Goal: Task Accomplishment & Management: Complete application form

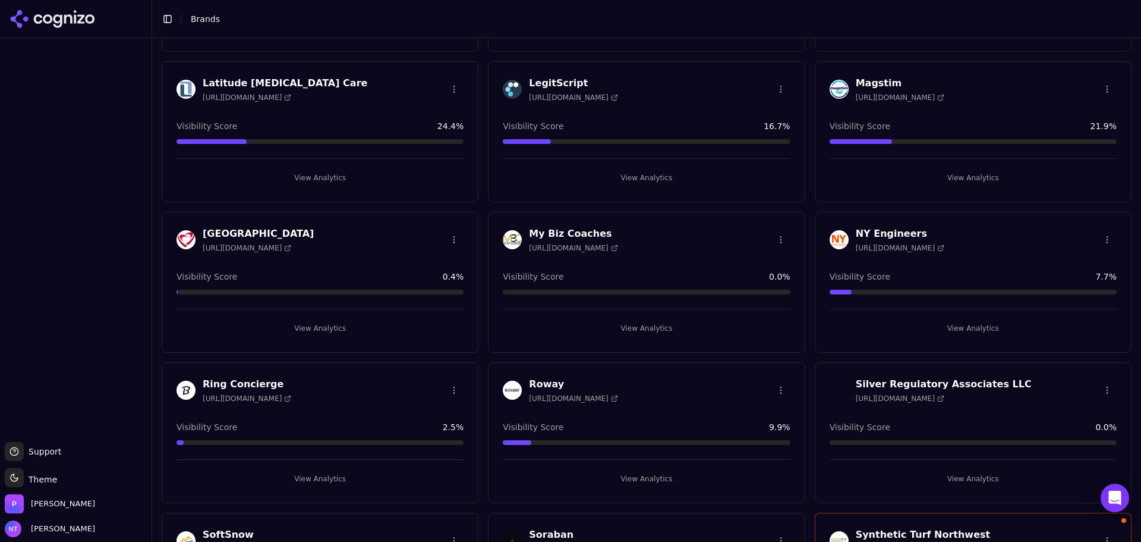
scroll to position [439, 0]
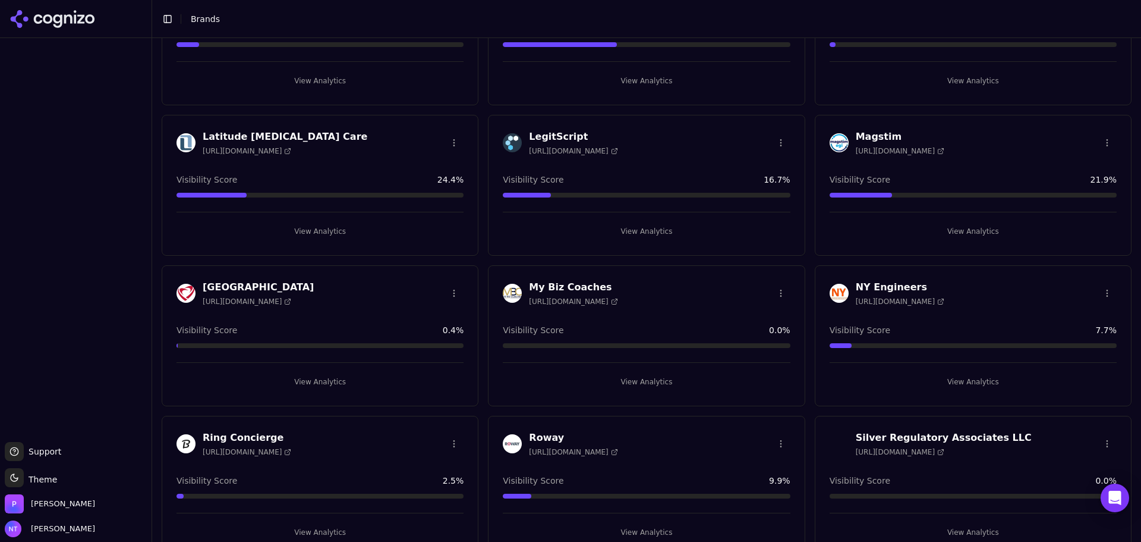
click at [970, 378] on button "View Analytics" at bounding box center [973, 381] width 287 height 19
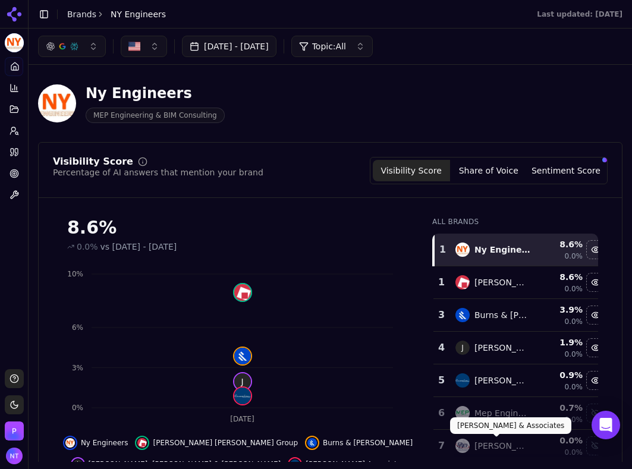
click at [385, 469] on html "NY Engineers Platform Home Competition Topics Prompts Citations Optimize Toolbo…" at bounding box center [316, 234] width 632 height 469
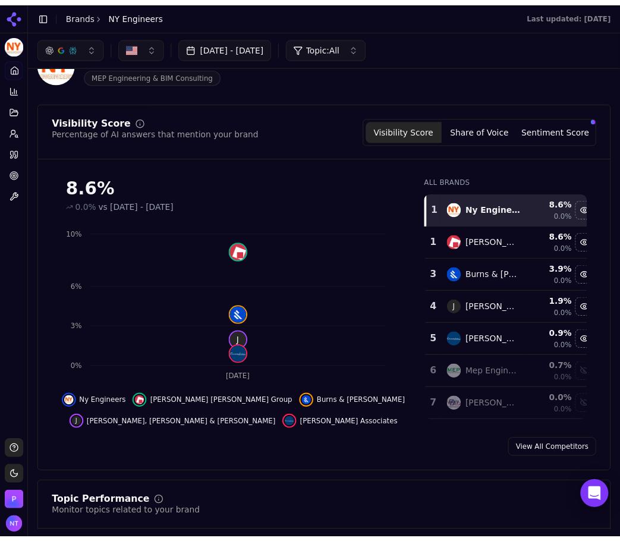
scroll to position [59, 0]
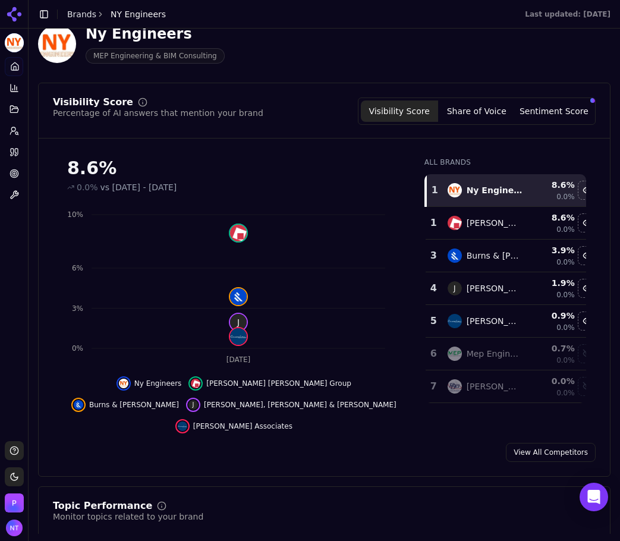
click at [13, 221] on div "Platform Home Competition Topics Prompts Citations Optimize Toolbox" at bounding box center [14, 244] width 28 height 384
click at [498, 115] on button "Share of Voice" at bounding box center [476, 110] width 77 height 21
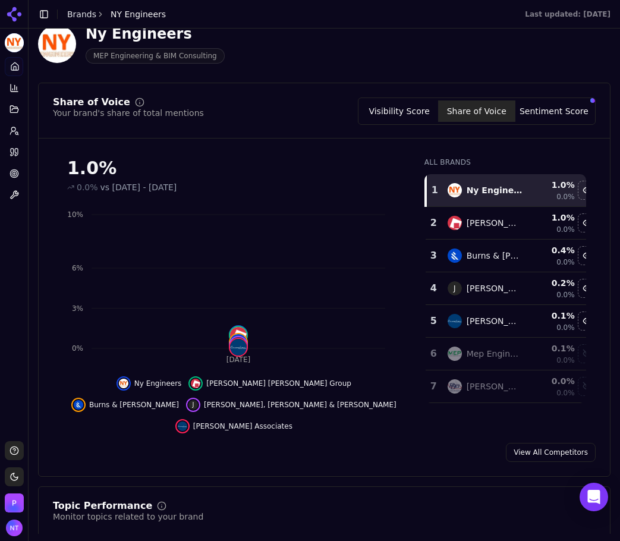
click at [551, 116] on button "Sentiment Score" at bounding box center [553, 110] width 77 height 21
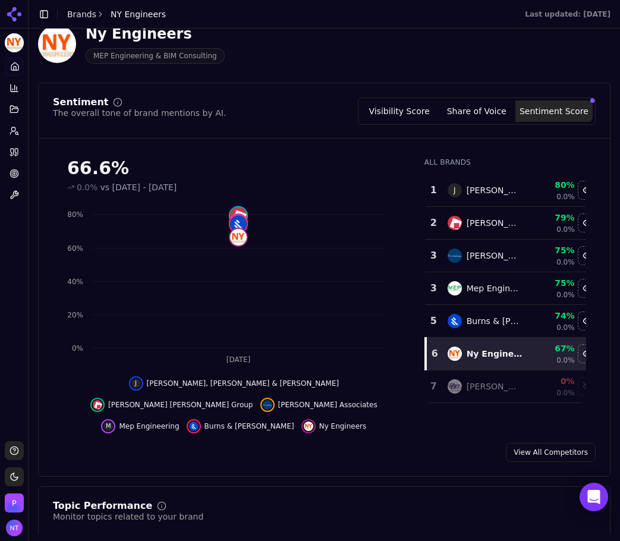
click at [485, 111] on button "Share of Voice" at bounding box center [476, 110] width 77 height 21
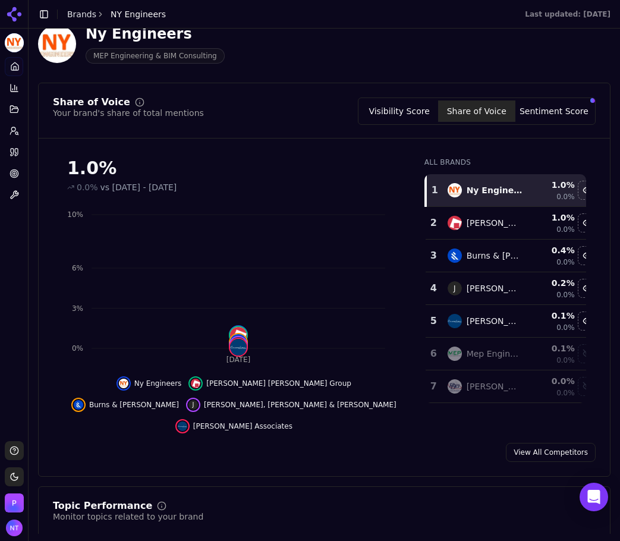
click at [554, 108] on button "Sentiment Score" at bounding box center [553, 110] width 77 height 21
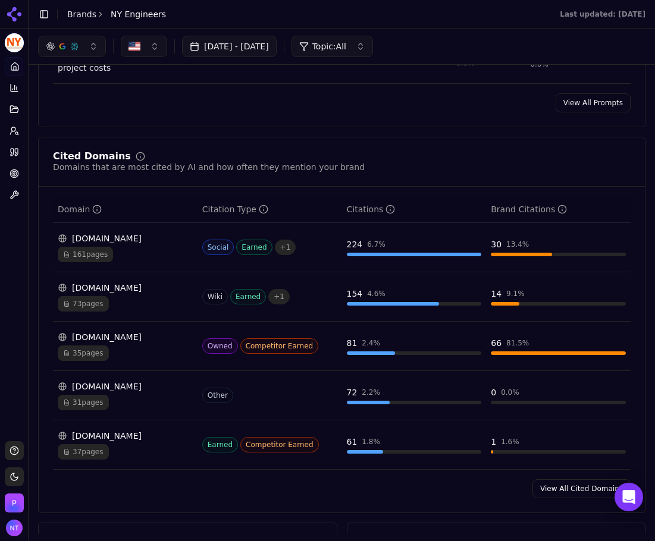
scroll to position [829, 0]
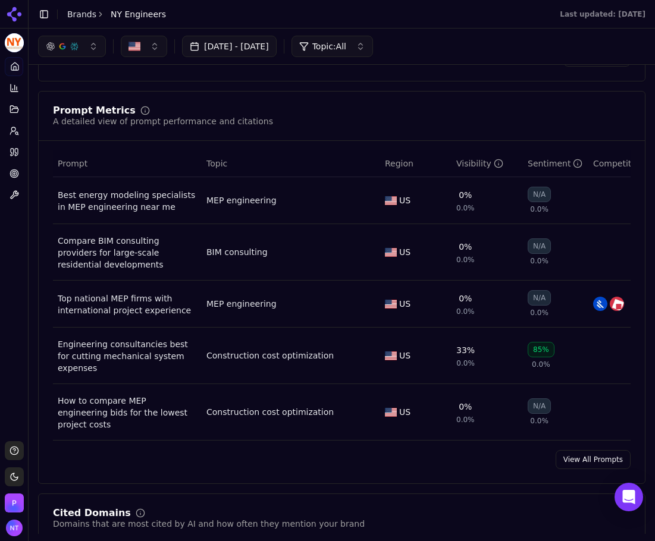
click at [575, 450] on link "View All Prompts" at bounding box center [592, 459] width 75 height 19
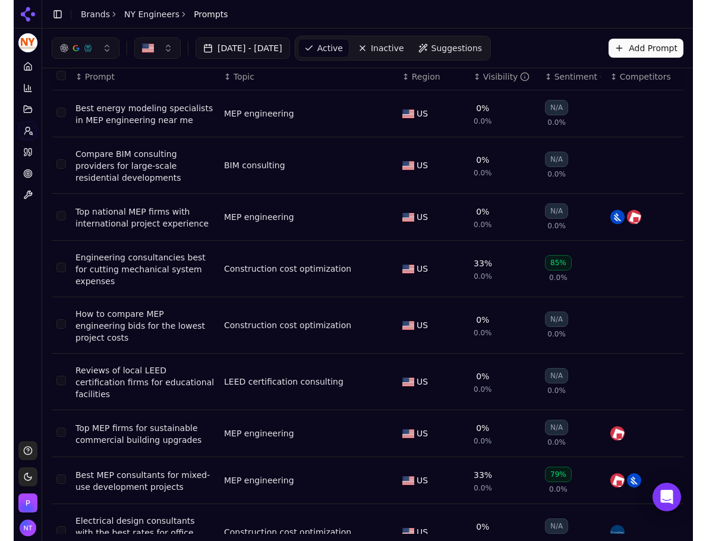
scroll to position [39, 0]
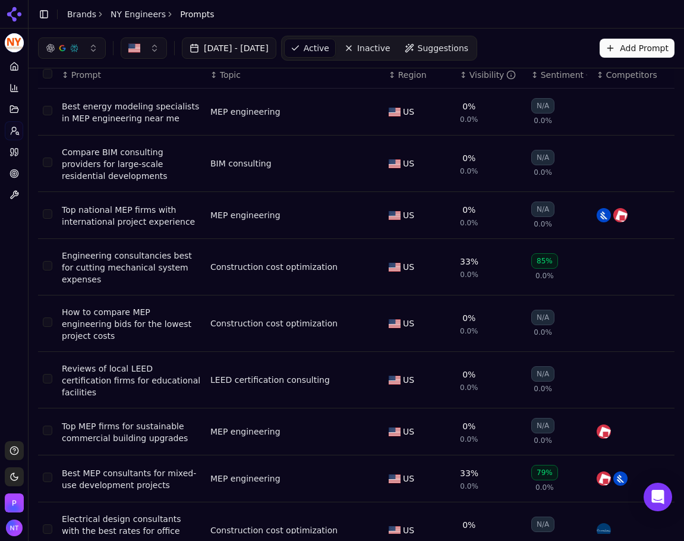
click at [15, 280] on div "Platform Home Competition Topics Prompts Citations Optimize Toolbox" at bounding box center [14, 244] width 28 height 384
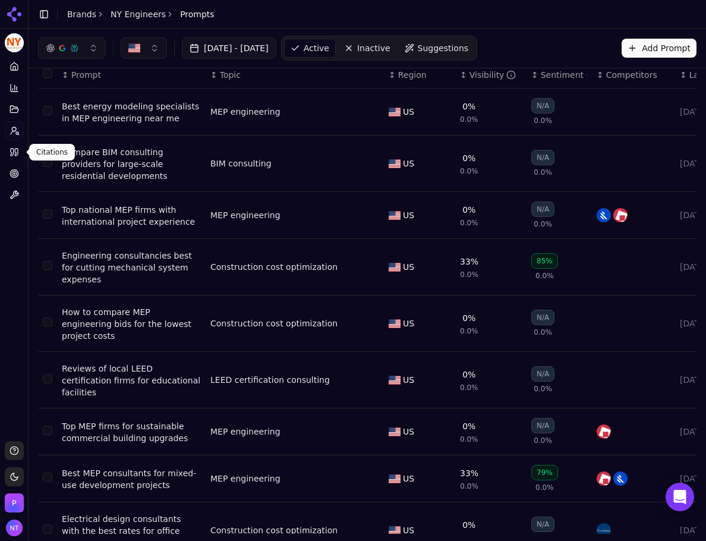
drag, startPoint x: 18, startPoint y: 151, endPoint x: 550, endPoint y: 187, distance: 533.3
click at [18, 151] on icon at bounding box center [16, 152] width 3 height 7
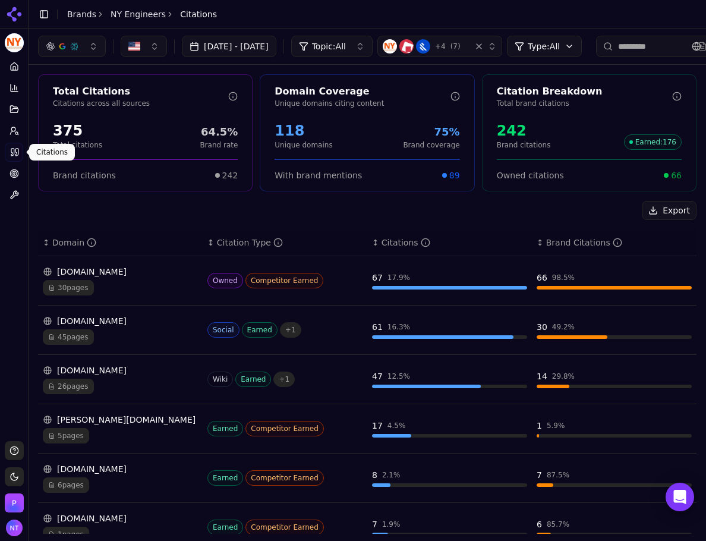
click at [275, 210] on div "Export" at bounding box center [367, 210] width 659 height 19
click at [354, 226] on div "Export ↕ Domain ↕ Citation Type ↕ Citations ↕ Brand Citations [DOMAIN_NAME] 30 …" at bounding box center [367, 489] width 659 height 577
click at [15, 73] on link "Home" at bounding box center [14, 66] width 18 height 19
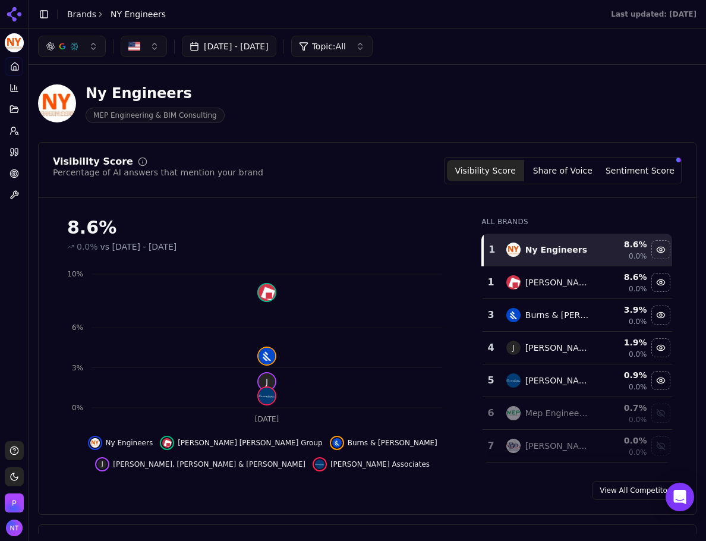
click at [658, 169] on button "Sentiment Score" at bounding box center [640, 170] width 77 height 21
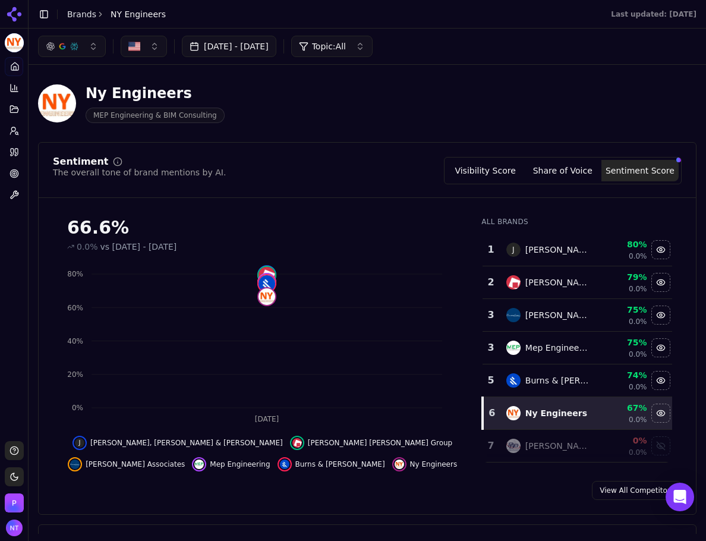
click at [479, 172] on button "Visibility Score" at bounding box center [485, 170] width 77 height 21
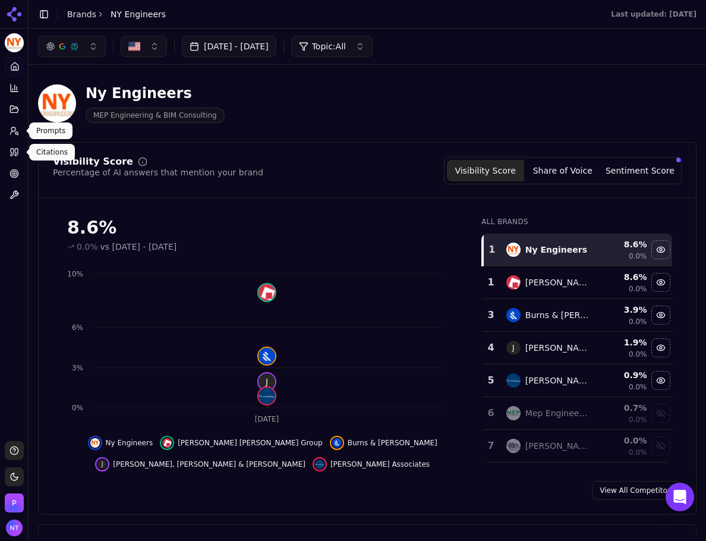
click at [15, 134] on icon at bounding box center [15, 131] width 10 height 10
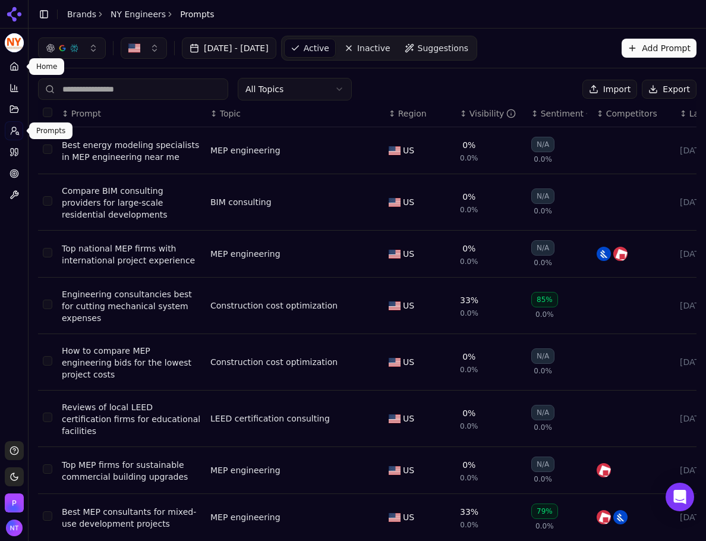
click at [6, 67] on link "Home" at bounding box center [14, 66] width 18 height 19
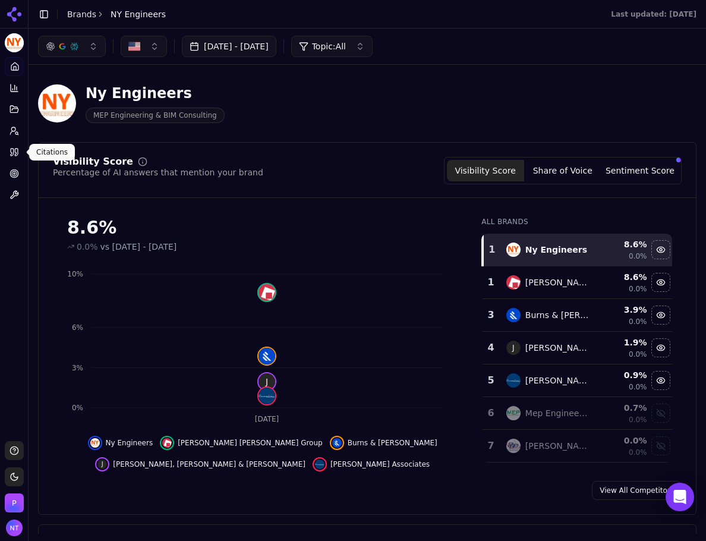
click at [11, 152] on icon at bounding box center [15, 152] width 10 height 10
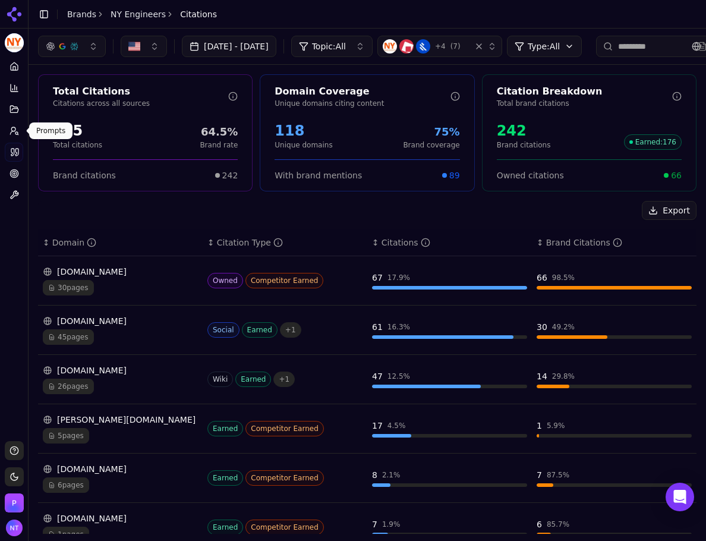
click at [7, 130] on link "Prompts" at bounding box center [14, 130] width 18 height 19
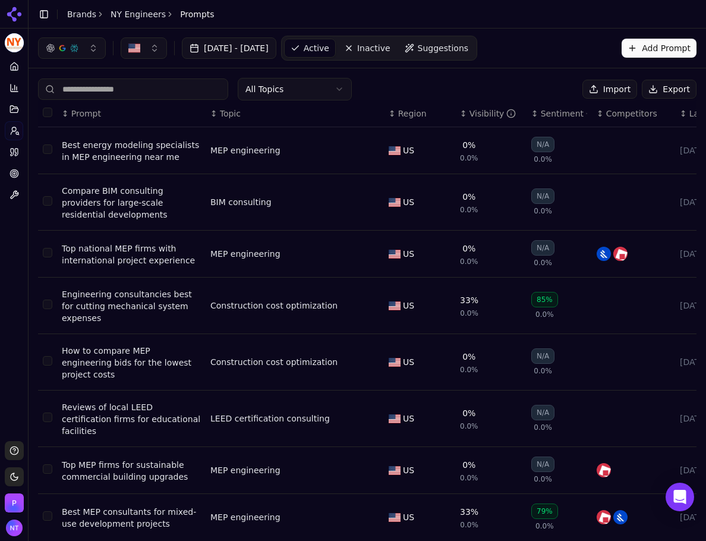
click at [644, 87] on button "Export" at bounding box center [669, 89] width 55 height 19
click at [16, 10] on icon at bounding box center [12, 12] width 10 height 10
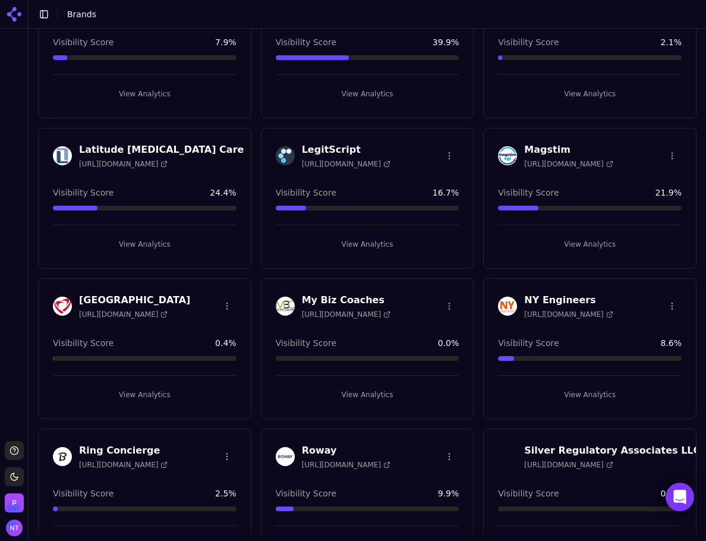
scroll to position [595, 0]
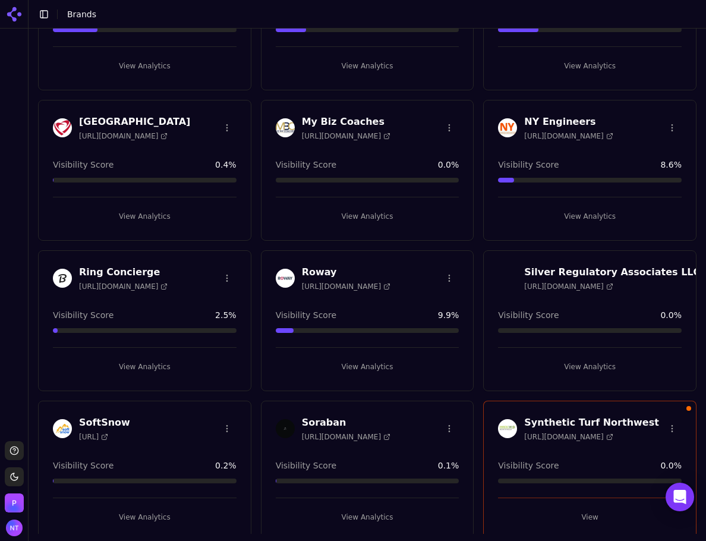
click at [587, 375] on button "View Analytics" at bounding box center [590, 366] width 184 height 19
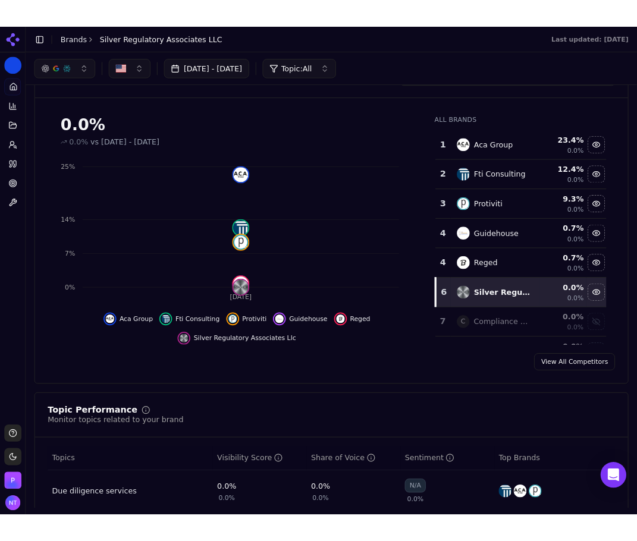
scroll to position [59, 0]
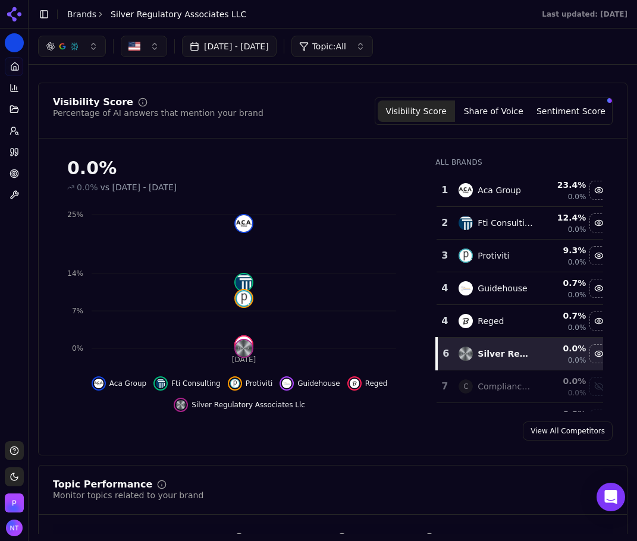
click at [461, 110] on button "Share of Voice" at bounding box center [493, 110] width 77 height 21
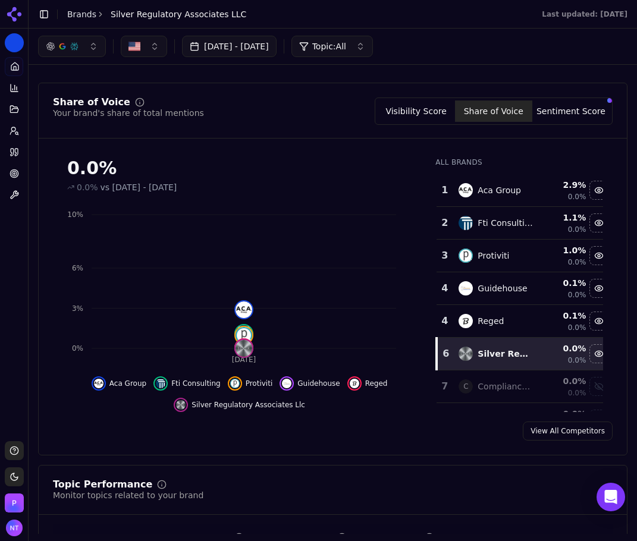
click at [570, 119] on button "Sentiment Score" at bounding box center [570, 110] width 77 height 21
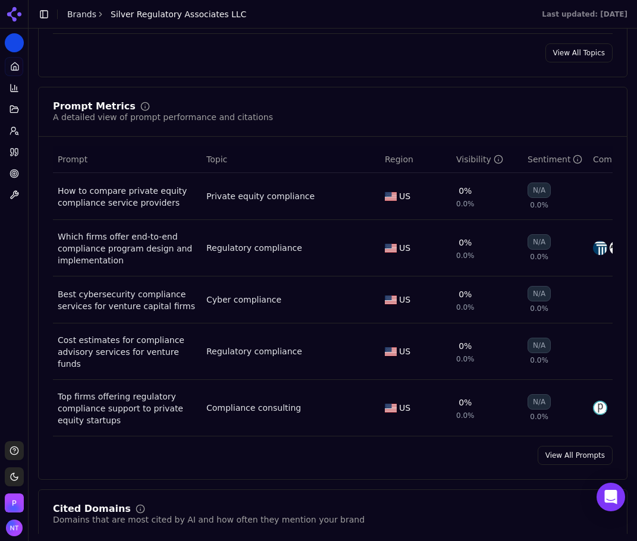
scroll to position [892, 0]
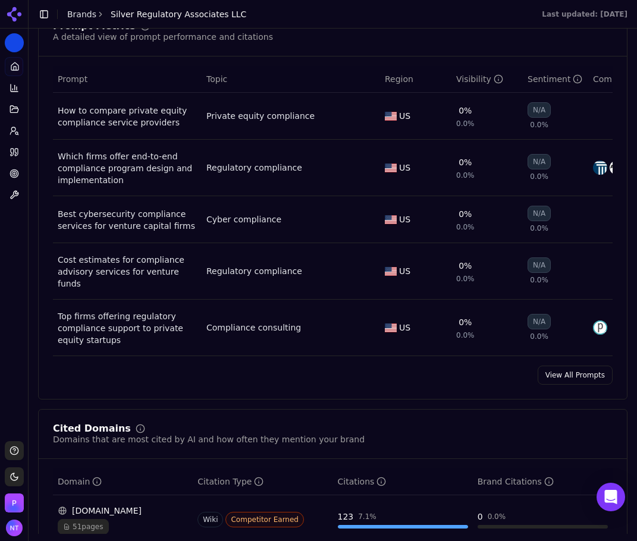
click at [581, 376] on link "View All Prompts" at bounding box center [574, 375] width 75 height 19
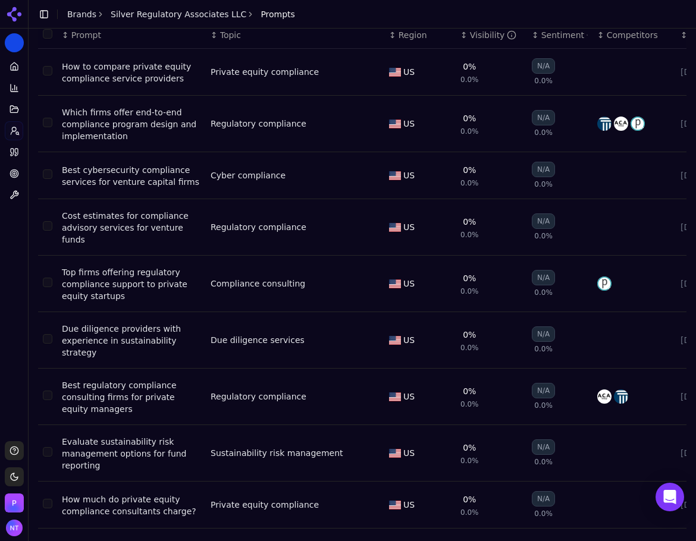
scroll to position [80, 0]
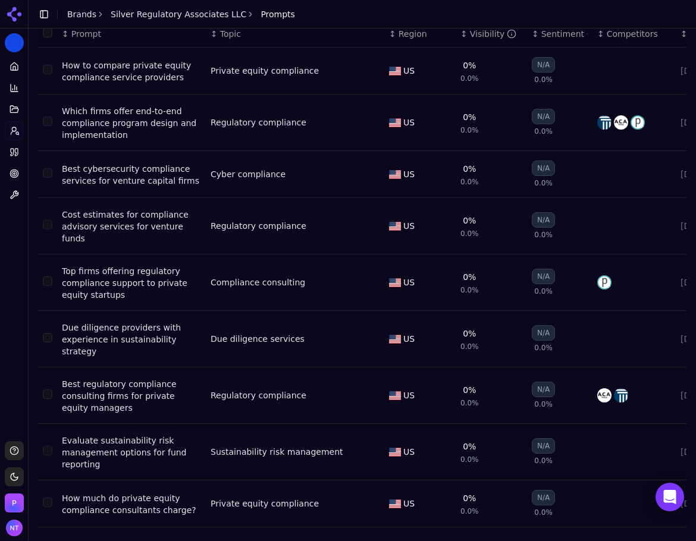
click at [21, 246] on div "Platform Home Competition Topics Prompts Citations Optimize Toolbox" at bounding box center [14, 244] width 28 height 384
click at [17, 148] on icon at bounding box center [15, 152] width 10 height 10
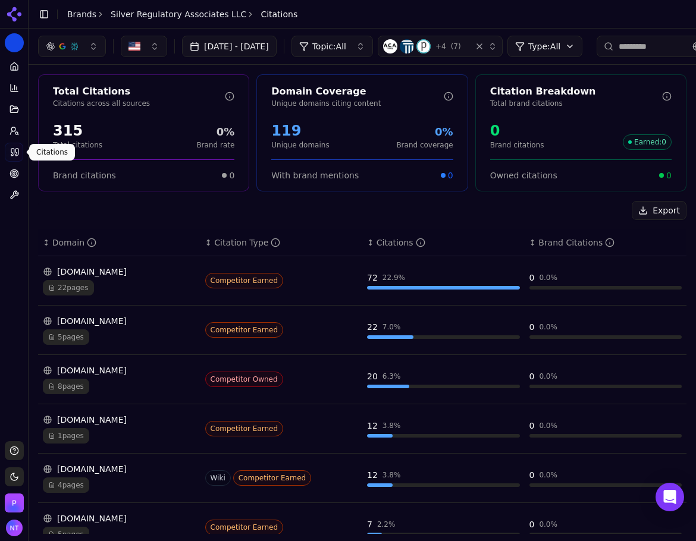
click at [275, 188] on div "Domain Coverage Unique domains citing content 119 Unique domains 0% Brand cover…" at bounding box center [361, 132] width 211 height 117
click at [236, 208] on div "Export" at bounding box center [362, 210] width 648 height 19
click at [14, 67] on icon at bounding box center [14, 69] width 2 height 4
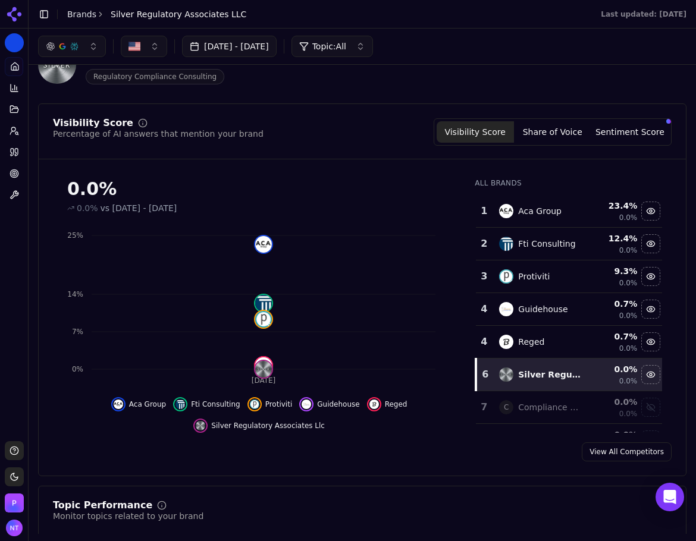
scroll to position [59, 0]
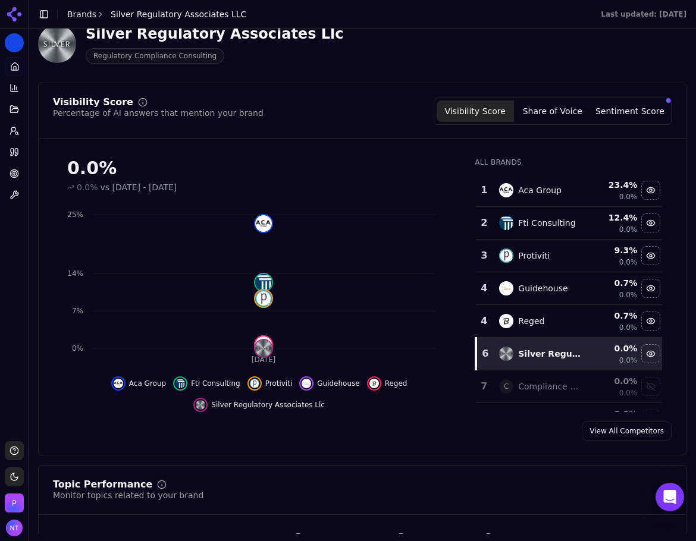
click at [552, 108] on button "Share of Voice" at bounding box center [552, 110] width 77 height 21
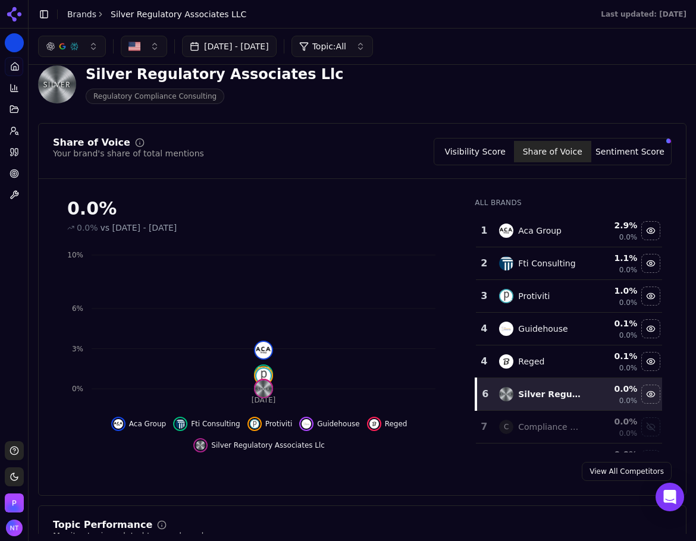
scroll to position [0, 0]
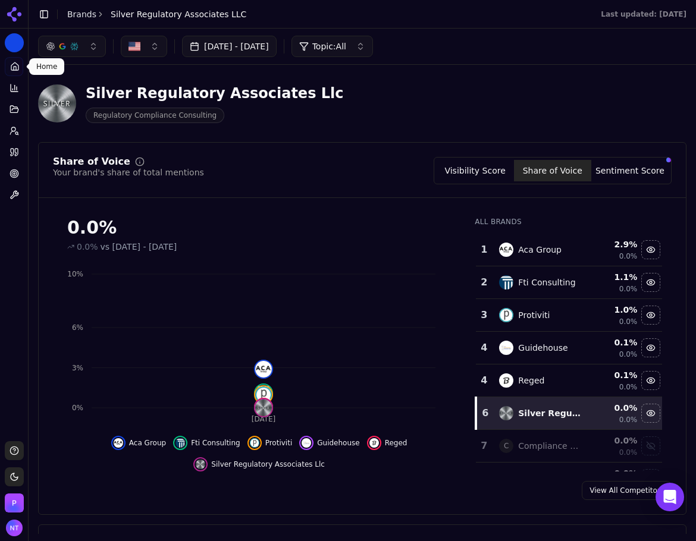
click at [8, 67] on link "Home" at bounding box center [14, 66] width 18 height 19
click at [15, 136] on link "Prompts" at bounding box center [14, 130] width 18 height 19
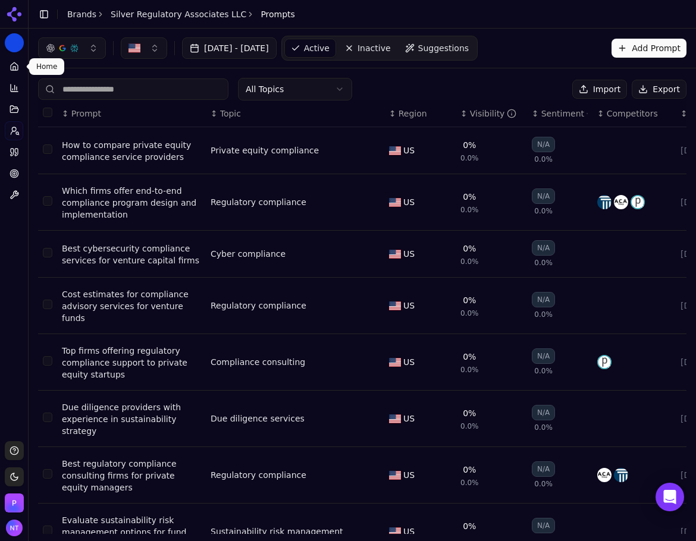
click at [14, 71] on link "Home" at bounding box center [14, 66] width 18 height 19
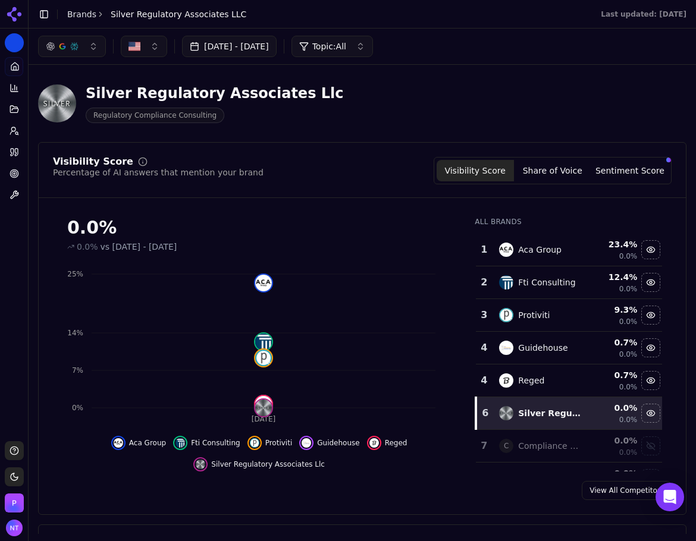
drag, startPoint x: 574, startPoint y: 371, endPoint x: 408, endPoint y: 190, distance: 245.3
click at [413, 194] on div "Visibility Score Percentage of AI answers that mention your brand Visibility Sc…" at bounding box center [362, 177] width 647 height 41
click at [23, 147] on button "Toggle Sidebar" at bounding box center [28, 270] width 10 height 541
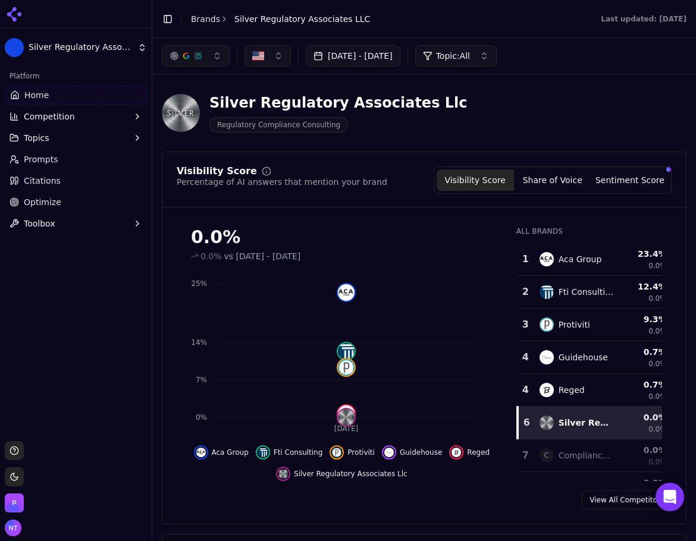
click at [23, 174] on link "Citations" at bounding box center [76, 180] width 142 height 19
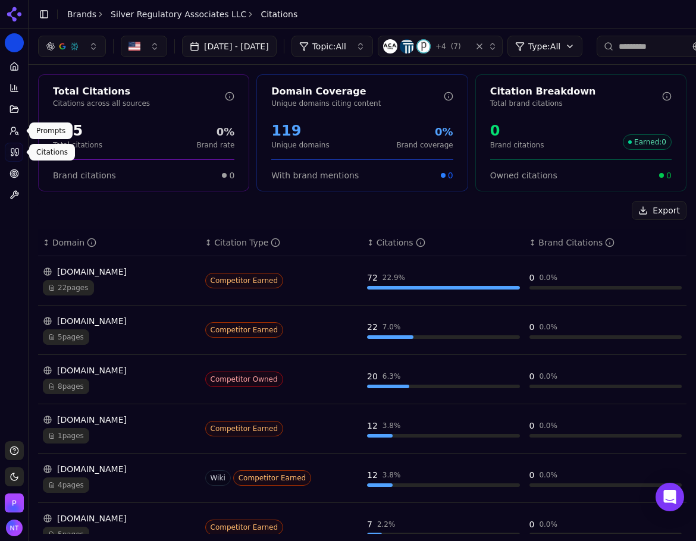
click at [14, 145] on link "Citations" at bounding box center [14, 152] width 18 height 19
click at [17, 109] on icon at bounding box center [15, 110] width 10 height 10
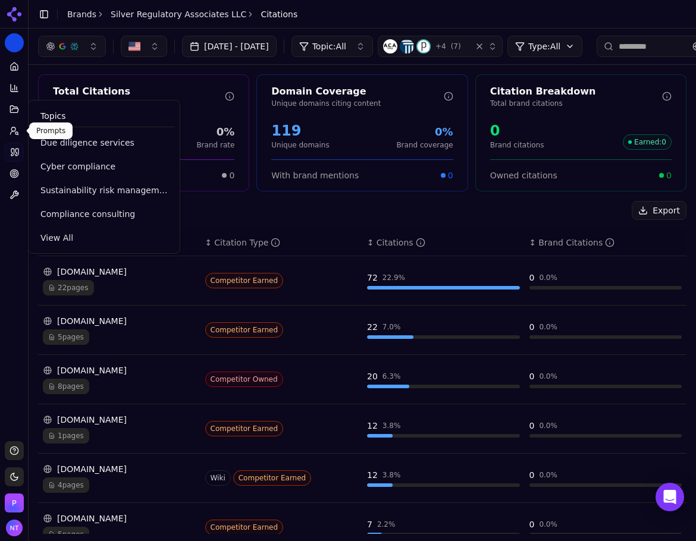
click at [12, 130] on icon at bounding box center [15, 131] width 10 height 10
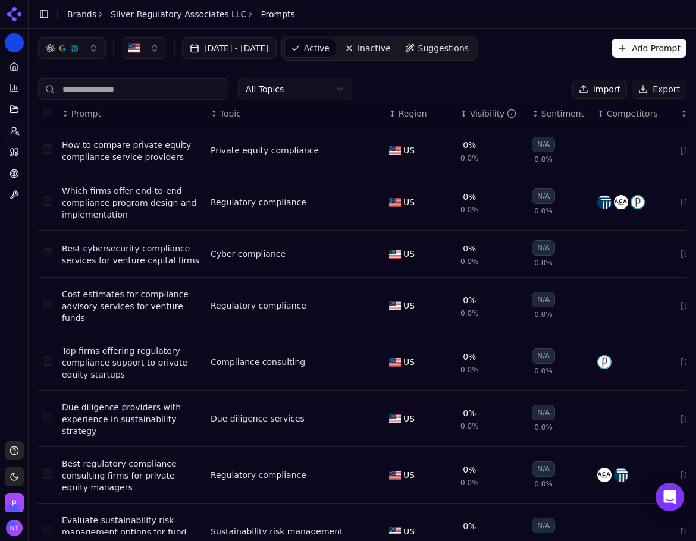
click at [641, 89] on button "Export" at bounding box center [658, 89] width 55 height 19
click at [80, 19] on link "Brands" at bounding box center [81, 15] width 29 height 10
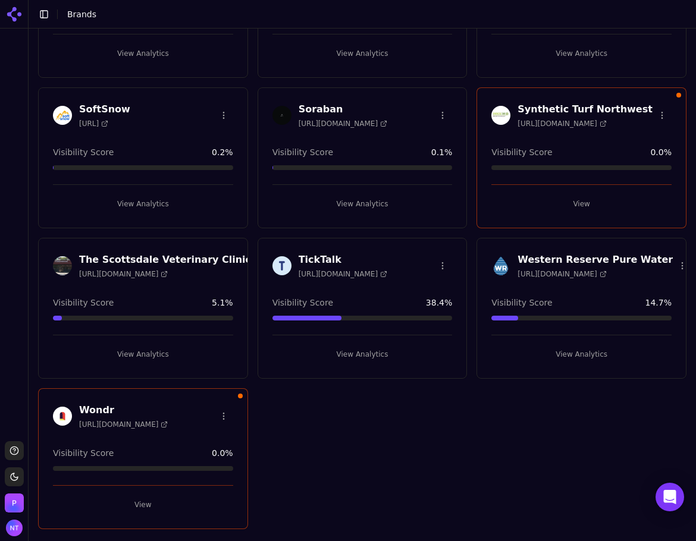
scroll to position [913, 0]
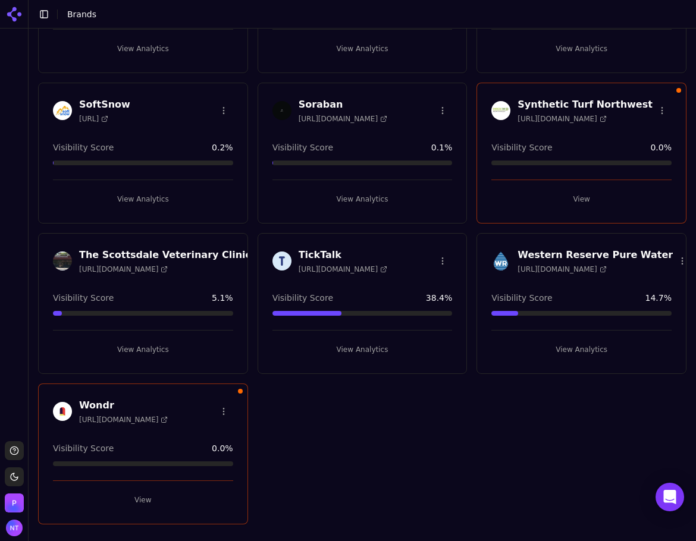
click at [141, 501] on button "View" at bounding box center [143, 499] width 180 height 19
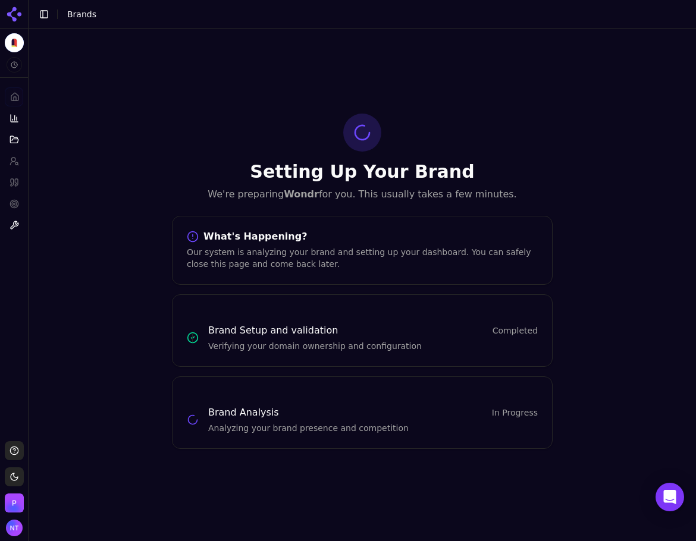
click at [1, 11] on div at bounding box center [14, 14] width 28 height 29
click at [5, 12] on icon at bounding box center [14, 14] width 19 height 19
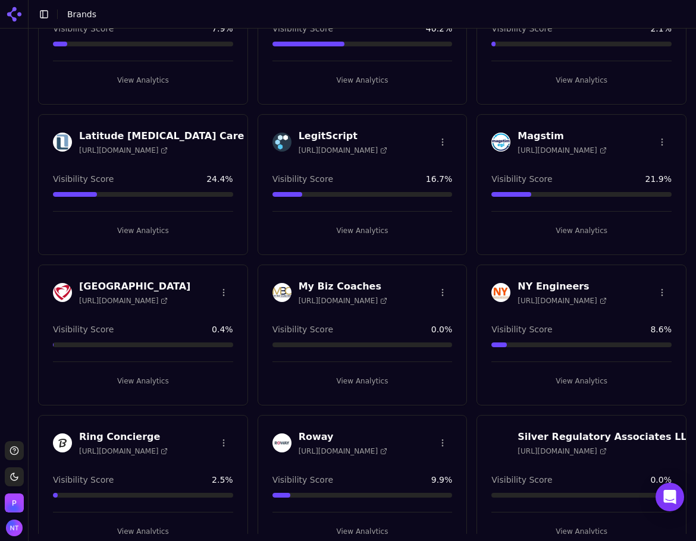
scroll to position [535, 0]
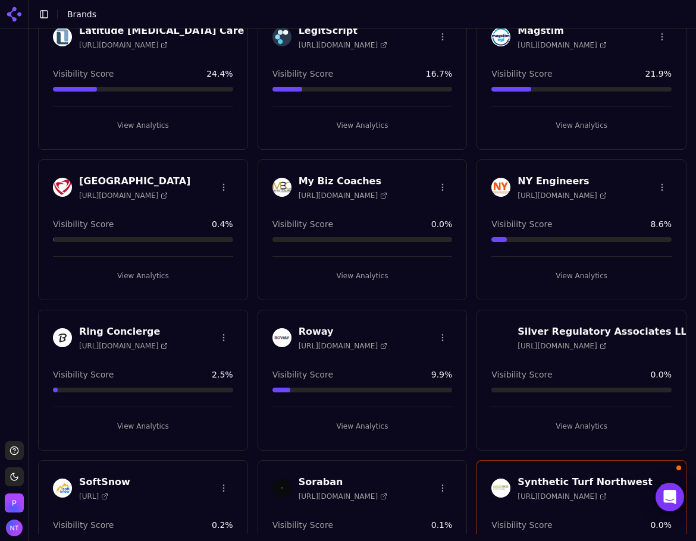
click at [360, 279] on button "View Analytics" at bounding box center [362, 275] width 180 height 19
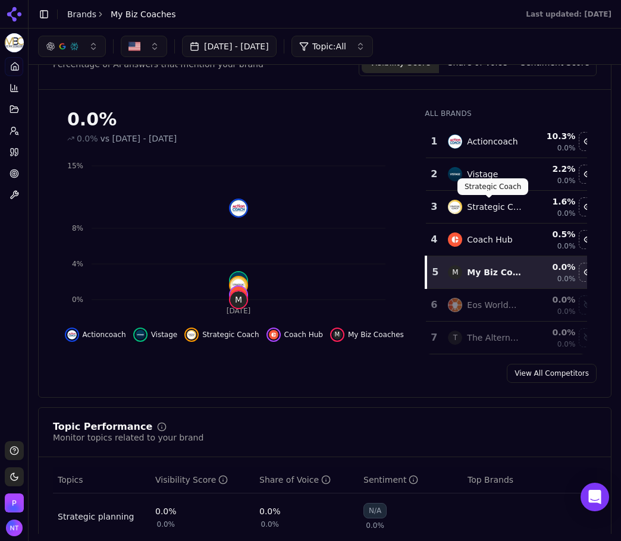
scroll to position [49, 0]
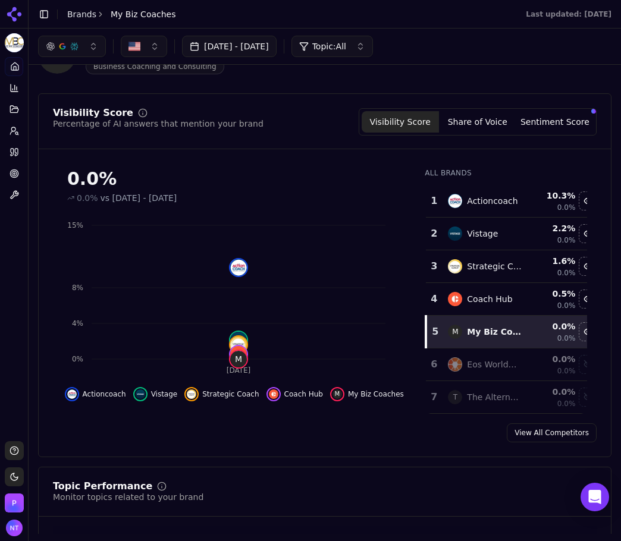
click at [485, 119] on button "Share of Voice" at bounding box center [477, 121] width 77 height 21
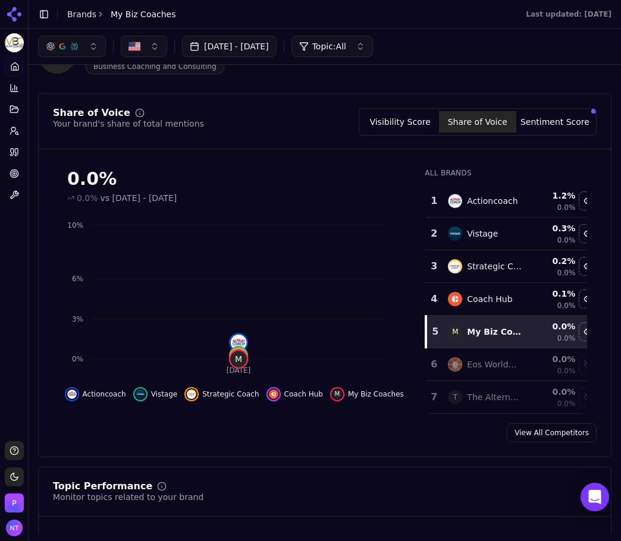
click at [564, 130] on button "Sentiment Score" at bounding box center [554, 121] width 77 height 21
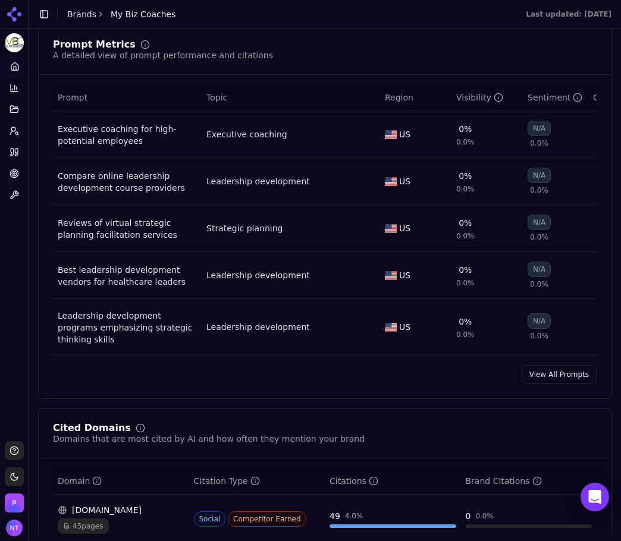
scroll to position [881, 0]
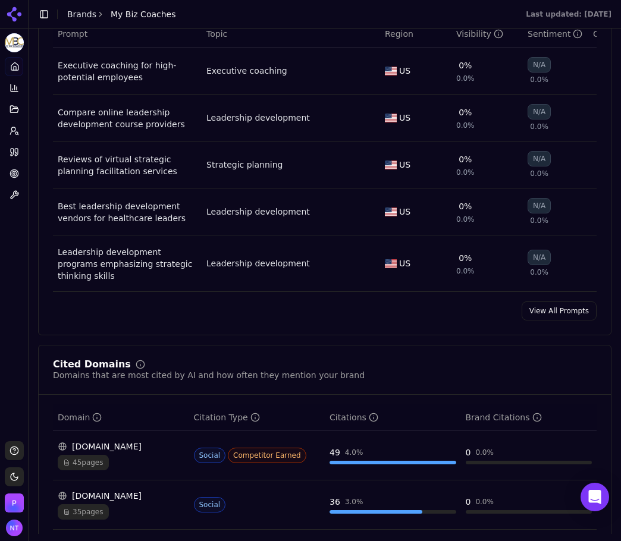
drag, startPoint x: 556, startPoint y: 311, endPoint x: 491, endPoint y: 303, distance: 65.3
click at [556, 311] on link "View All Prompts" at bounding box center [558, 310] width 75 height 19
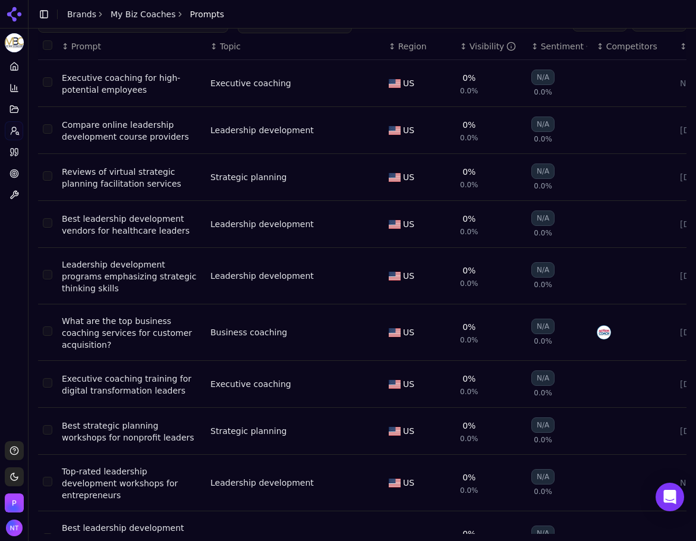
scroll to position [71, 0]
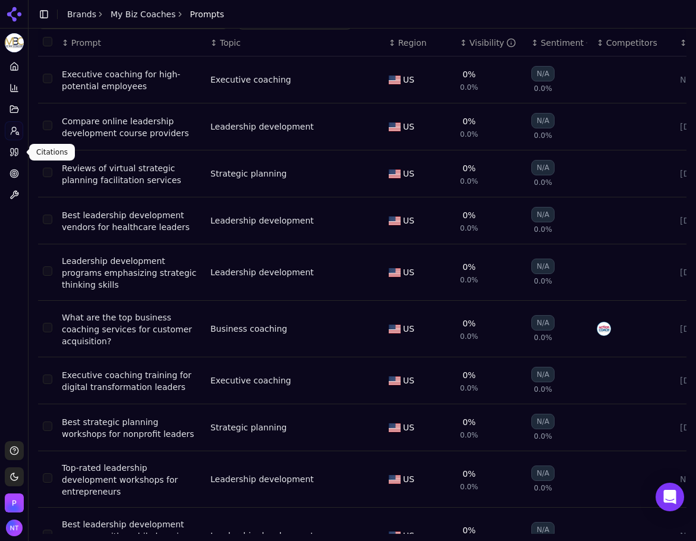
click at [18, 155] on icon at bounding box center [15, 152] width 10 height 10
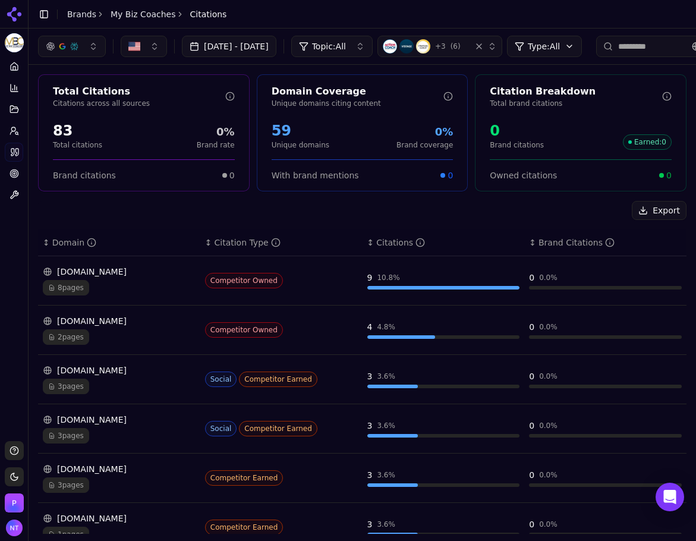
click at [441, 196] on div "Total Citations Citations across all sources 83 Total citations 0% Brand rate B…" at bounding box center [363, 426] width 668 height 723
click at [23, 71] on button "Toggle Sidebar" at bounding box center [28, 270] width 10 height 541
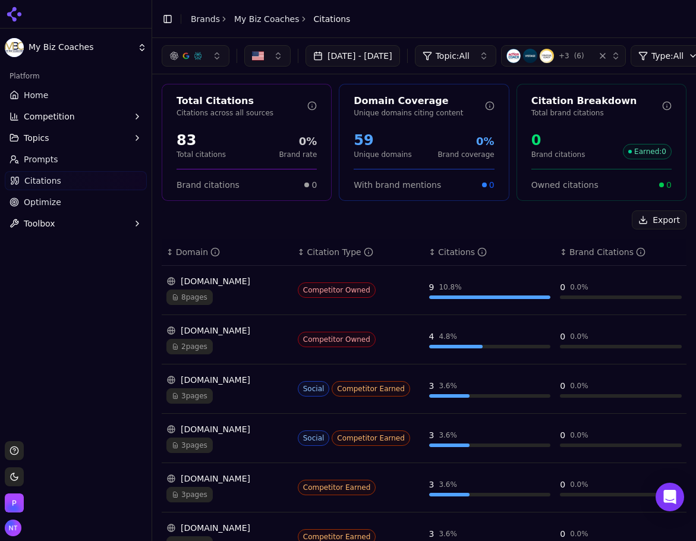
click at [32, 95] on span "Home" at bounding box center [36, 95] width 24 height 12
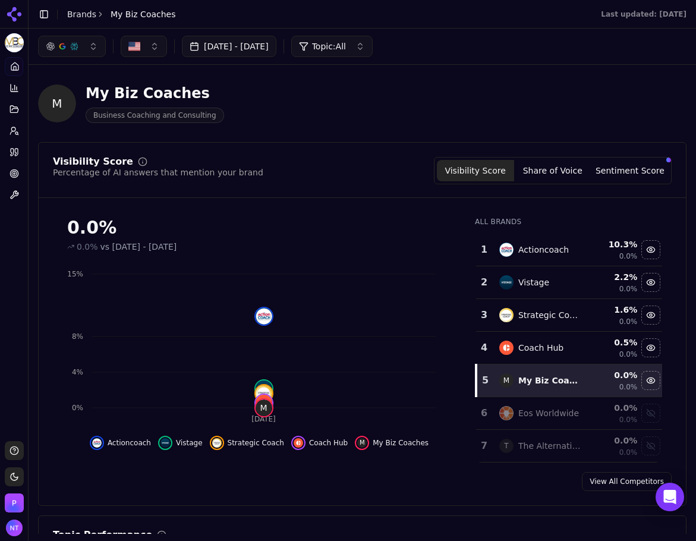
scroll to position [59, 0]
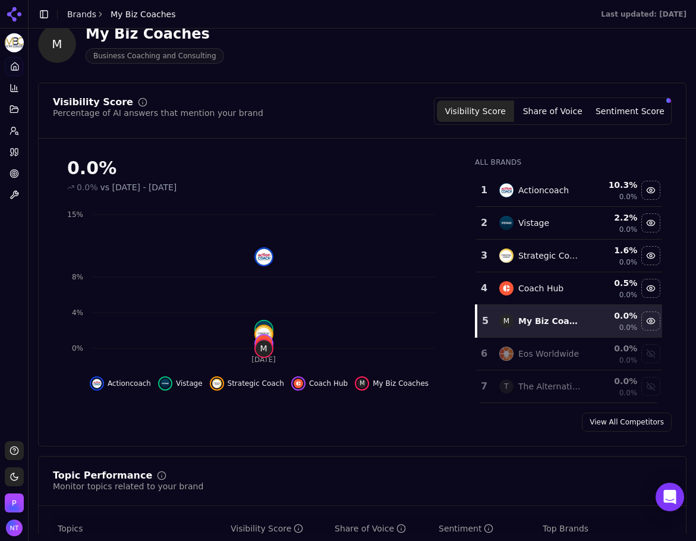
click at [534, 115] on button "Share of Voice" at bounding box center [552, 110] width 77 height 21
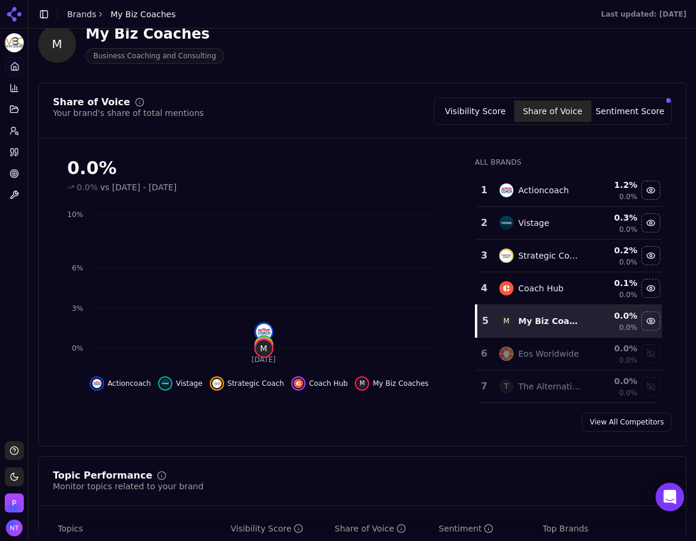
click at [633, 108] on button "Sentiment Score" at bounding box center [630, 110] width 77 height 21
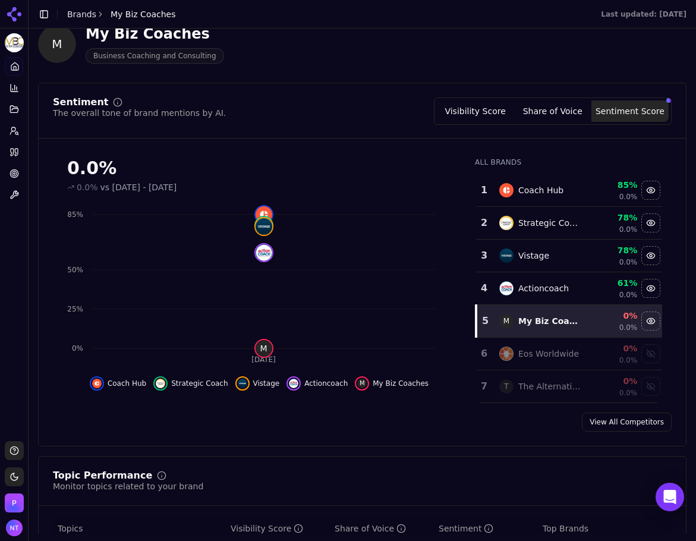
click at [23, 158] on link "Citations" at bounding box center [14, 152] width 18 height 19
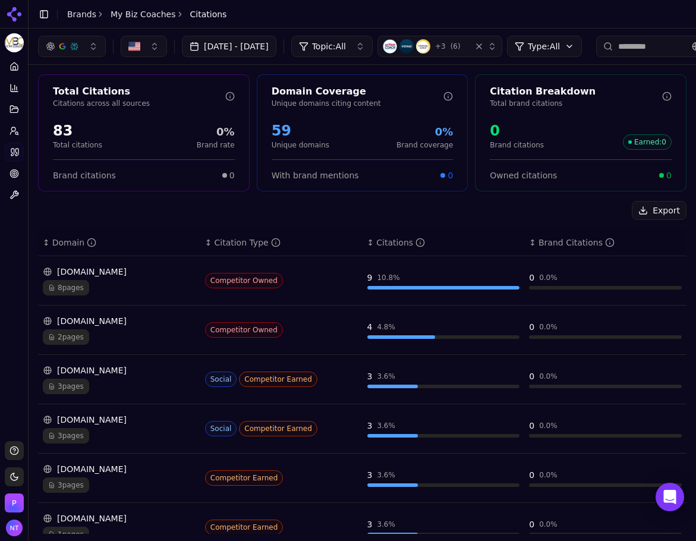
click at [23, 131] on button "Toggle Sidebar" at bounding box center [28, 270] width 10 height 541
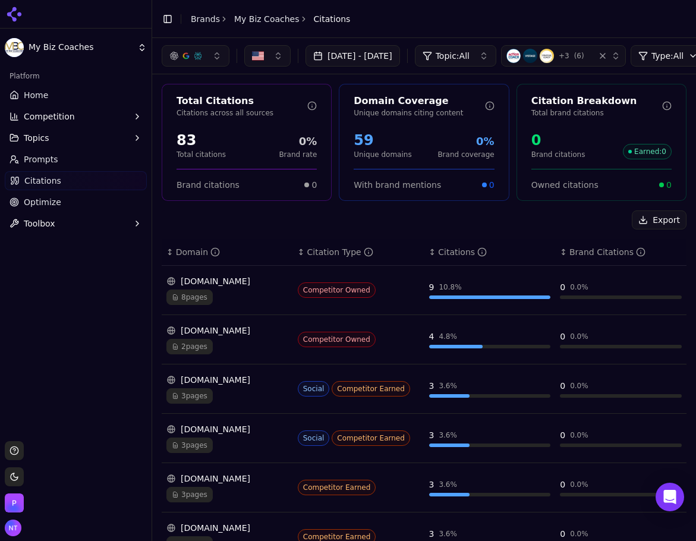
click at [24, 162] on span "Prompts" at bounding box center [41, 159] width 34 height 12
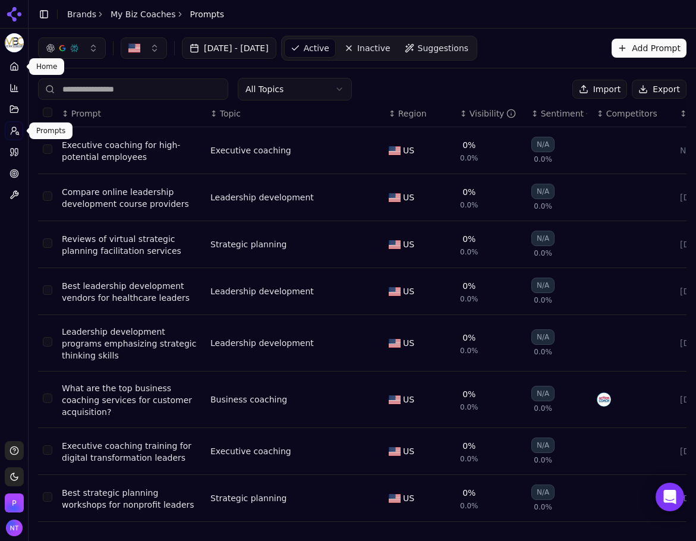
click at [21, 64] on link "Home" at bounding box center [14, 66] width 18 height 19
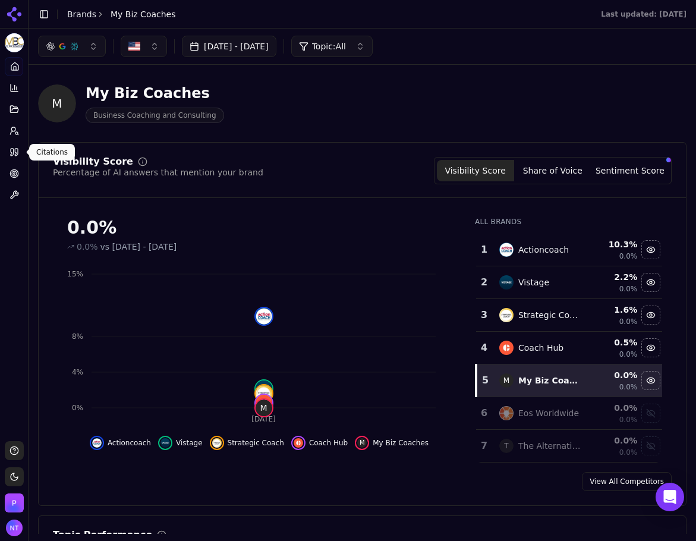
click at [8, 150] on link "Citations" at bounding box center [14, 152] width 18 height 19
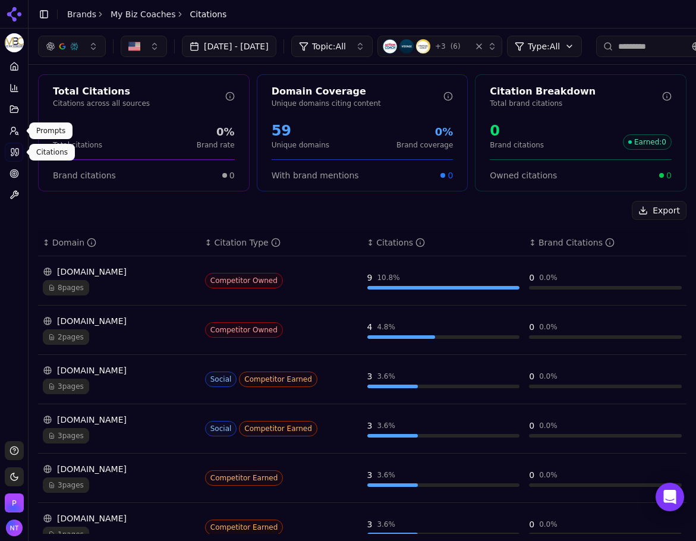
click at [18, 130] on icon at bounding box center [15, 131] width 10 height 10
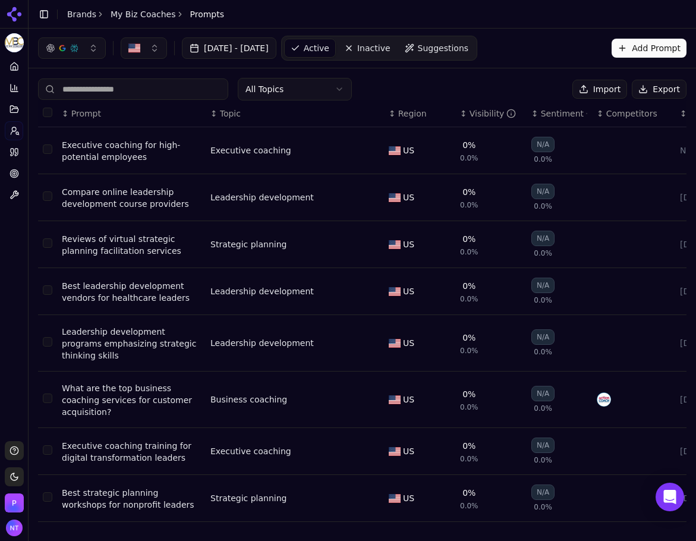
click at [647, 92] on button "Export" at bounding box center [659, 89] width 55 height 19
click at [15, 6] on icon at bounding box center [14, 14] width 19 height 19
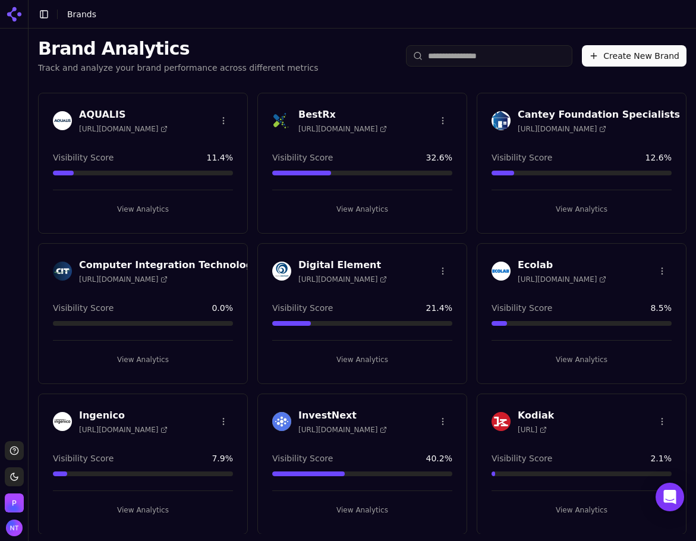
click at [149, 360] on button "View Analytics" at bounding box center [143, 359] width 180 height 19
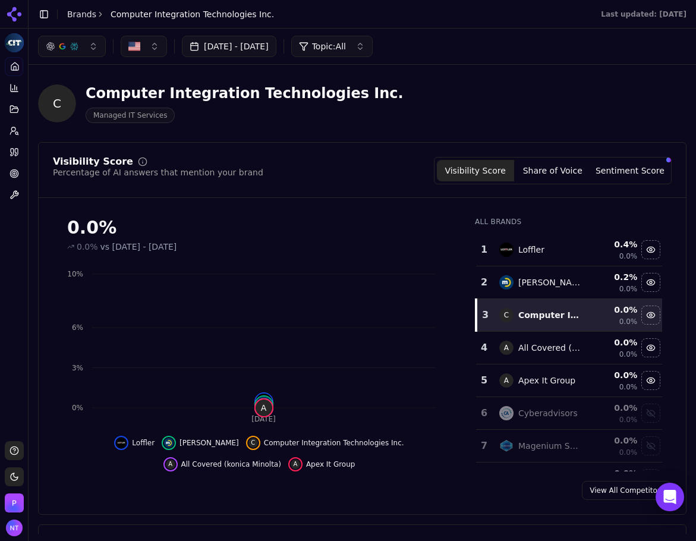
click at [73, 13] on link "Brands" at bounding box center [81, 15] width 29 height 10
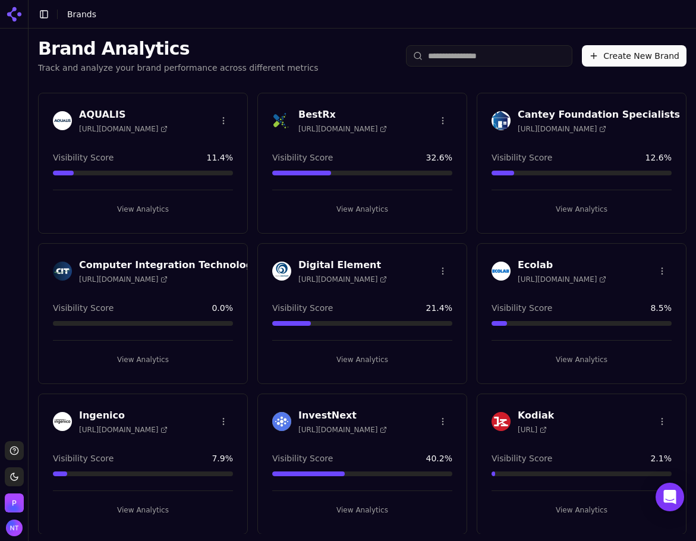
click at [152, 359] on button "View Analytics" at bounding box center [143, 359] width 180 height 19
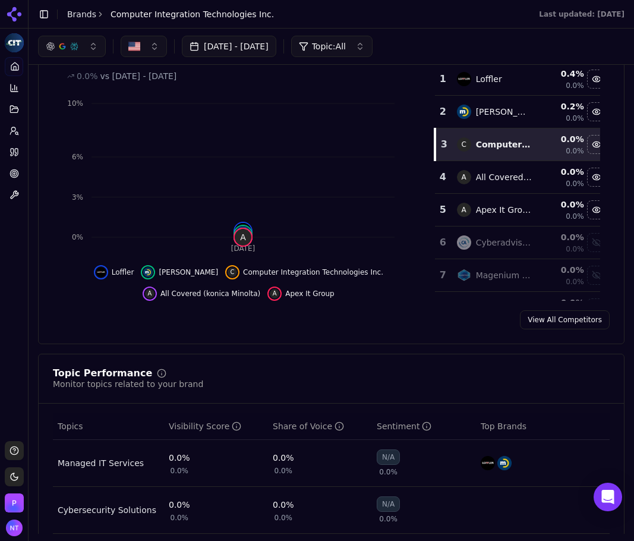
scroll to position [68, 0]
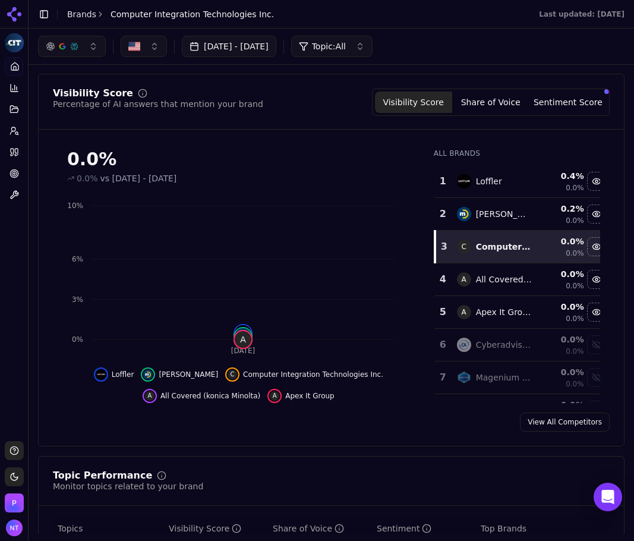
click at [481, 99] on button "Share of Voice" at bounding box center [490, 102] width 77 height 21
click at [562, 89] on div "Visibility Score Share of Voice Sentiment Score" at bounding box center [491, 102] width 238 height 27
click at [551, 102] on button "Sentiment Score" at bounding box center [568, 102] width 77 height 21
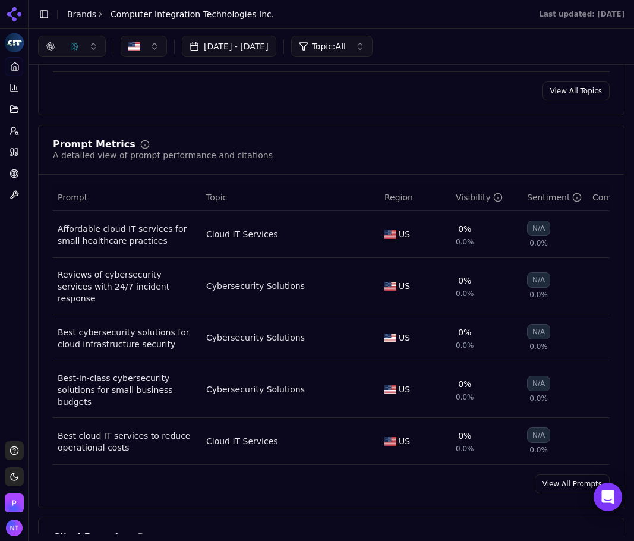
scroll to position [722, 0]
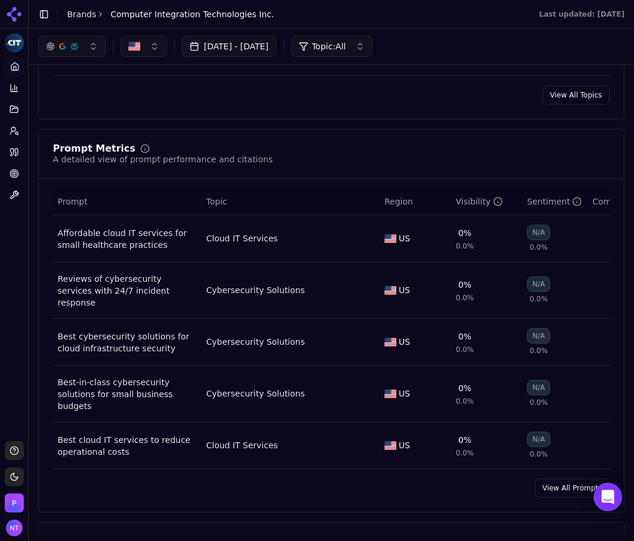
click at [562, 480] on link "View All Prompts" at bounding box center [572, 488] width 75 height 19
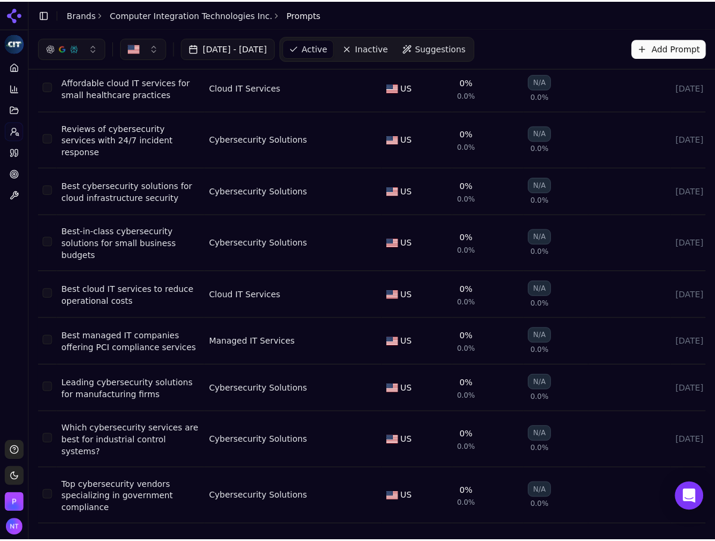
scroll to position [59, 0]
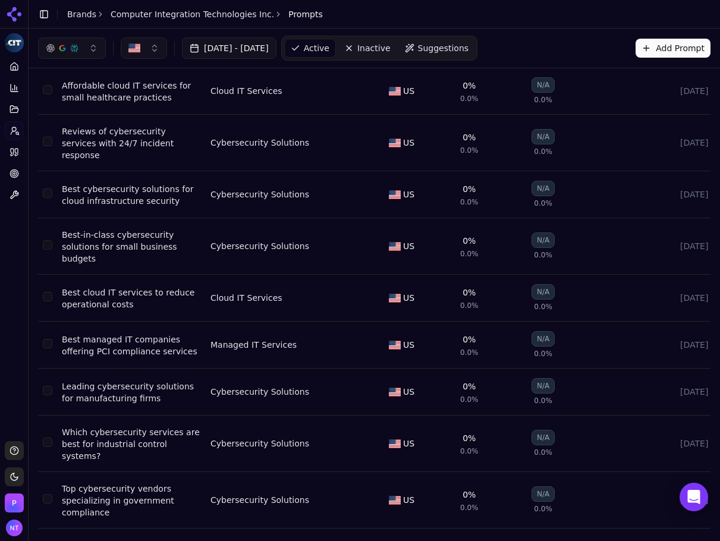
click at [702, 334] on div "All Topics Import Export ↕ Prompt ↕ Topic ↕ Region ↕ Visibility ↕ Sentiment ↕ C…" at bounding box center [374, 311] width 691 height 605
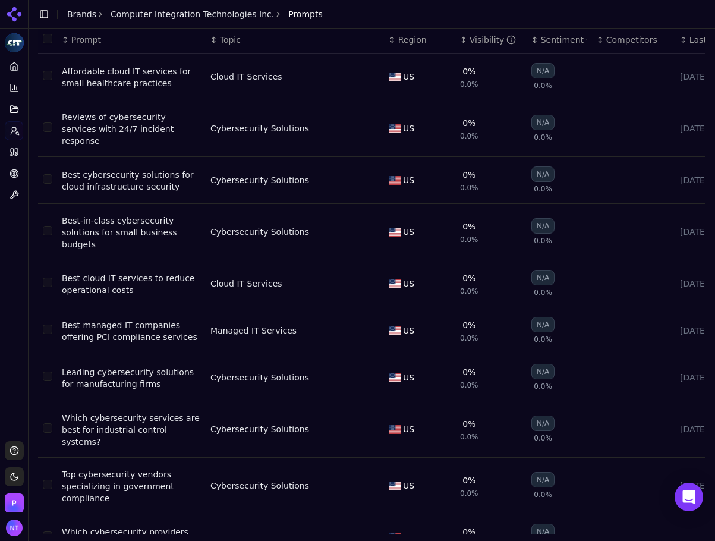
scroll to position [76, 0]
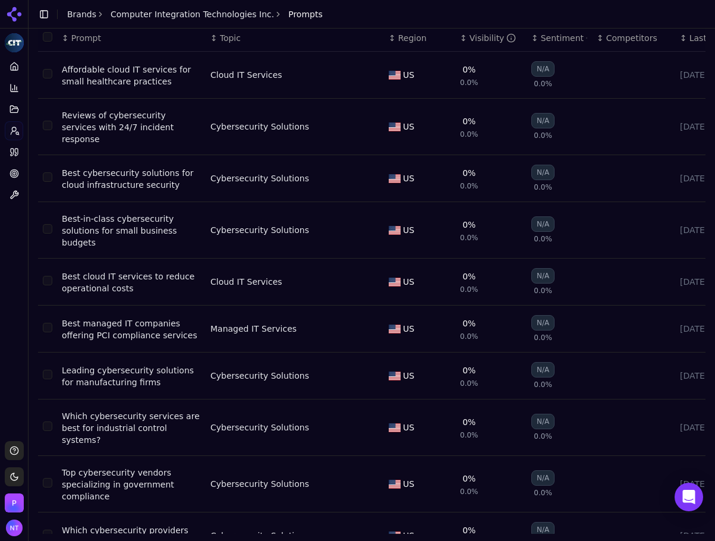
drag, startPoint x: 25, startPoint y: 149, endPoint x: 17, endPoint y: 152, distance: 8.5
click at [25, 149] on button "Toggle Sidebar" at bounding box center [28, 270] width 10 height 541
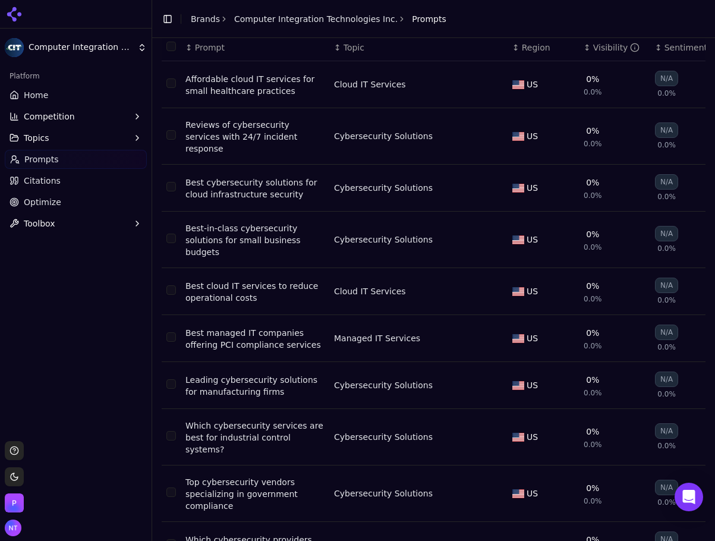
click at [17, 152] on link "Prompts" at bounding box center [76, 159] width 142 height 19
click at [40, 180] on span "Citations" at bounding box center [42, 181] width 37 height 12
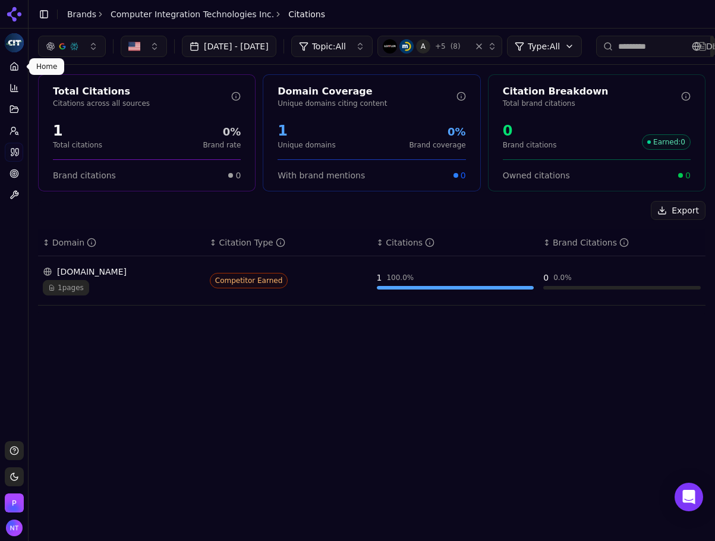
click at [11, 69] on icon at bounding box center [15, 67] width 10 height 10
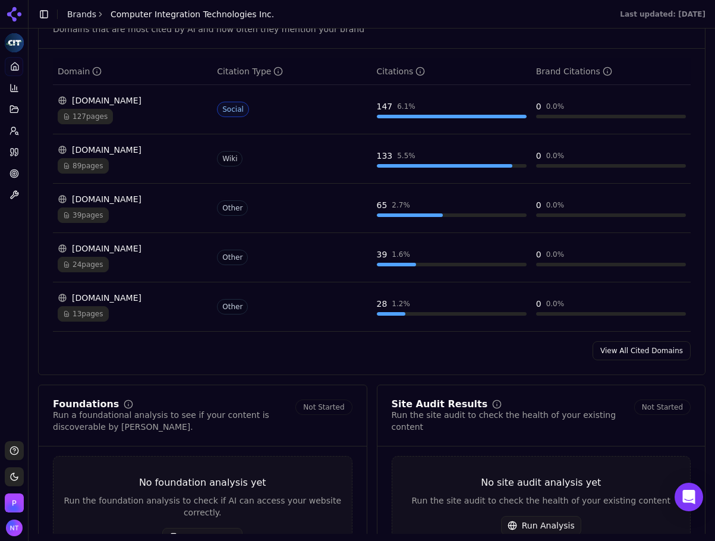
scroll to position [1248, 0]
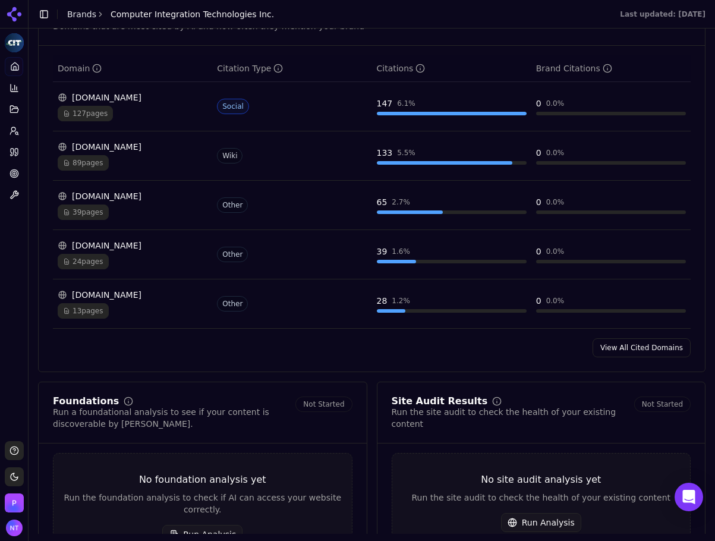
click at [631, 338] on link "View All Cited Domains" at bounding box center [642, 347] width 98 height 19
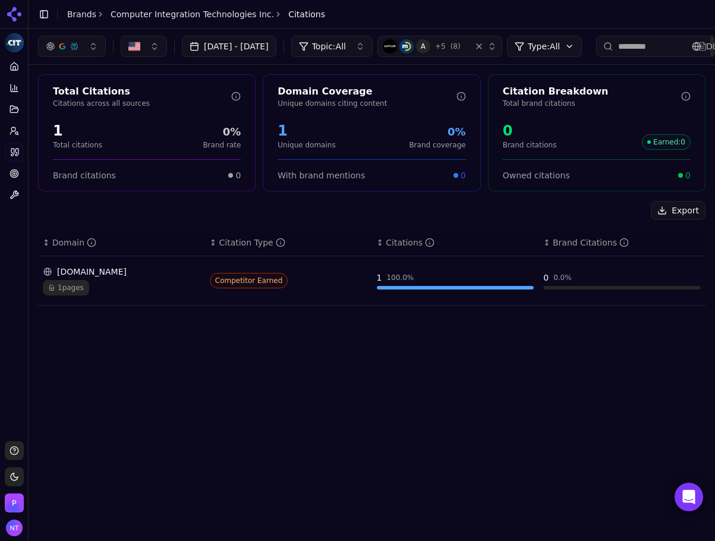
click at [295, 310] on div "Export ↕ Domain ↕ Citation Type ↕ Citations ↕ Brand Citations [DOMAIN_NAME] 1 p…" at bounding box center [372, 258] width 668 height 114
click at [7, 49] on html "Computer Integration Technologies Inc. Platform Home Competition Topics Prompts…" at bounding box center [357, 270] width 715 height 541
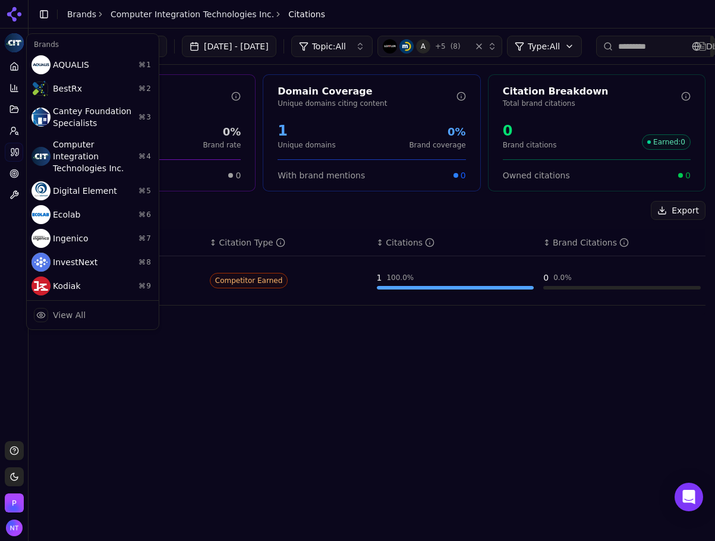
click at [17, 15] on html "Computer Integration Technologies Inc. Platform Home Competition Topics Prompts…" at bounding box center [357, 270] width 715 height 541
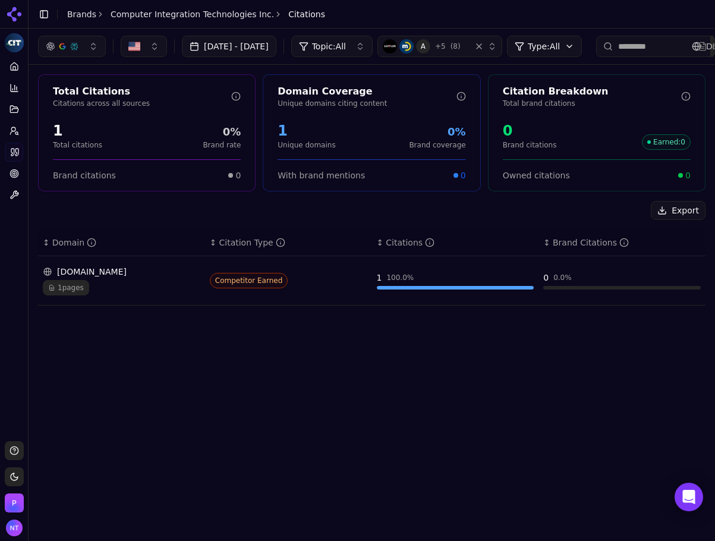
click at [76, 17] on link "Brands" at bounding box center [81, 15] width 29 height 10
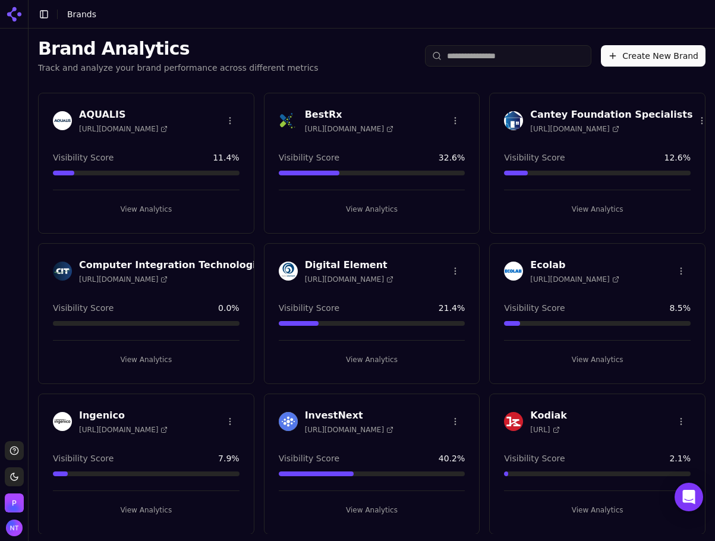
click at [605, 55] on button "Create New Brand" at bounding box center [653, 55] width 105 height 21
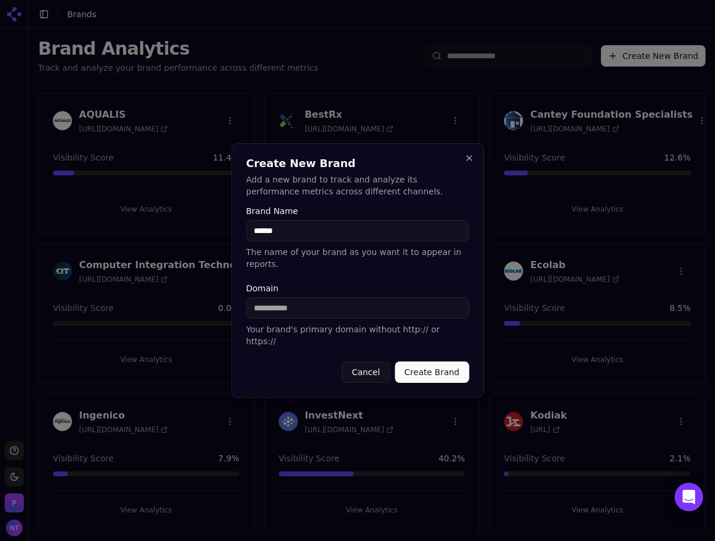
type input "******"
click at [290, 301] on input "Domain" at bounding box center [357, 307] width 223 height 21
paste input "**********"
drag, startPoint x: 281, startPoint y: 310, endPoint x: 240, endPoint y: 307, distance: 40.5
click at [240, 307] on div "**********" at bounding box center [357, 270] width 253 height 254
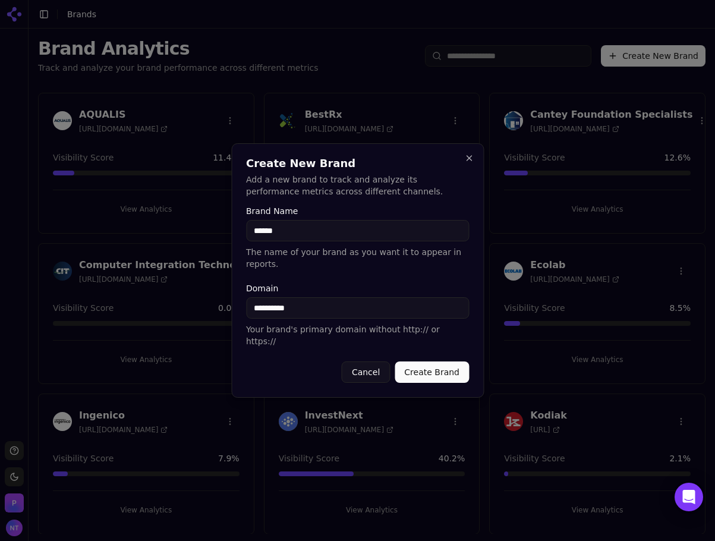
type input "**********"
click at [426, 361] on button "Create Brand" at bounding box center [432, 371] width 74 height 21
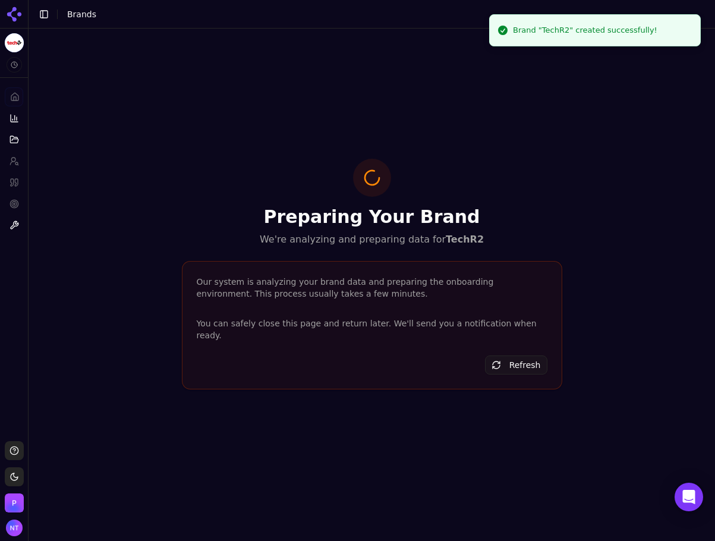
click at [23, 7] on icon at bounding box center [14, 14] width 19 height 19
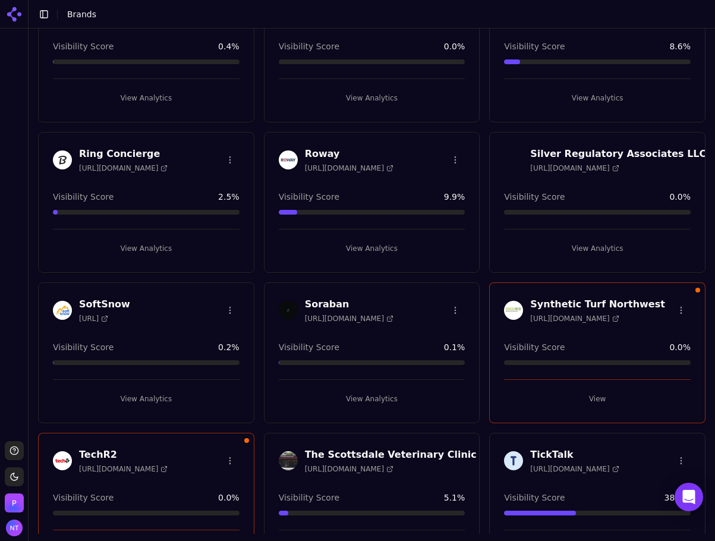
scroll to position [713, 0]
click at [358, 397] on button "View Analytics" at bounding box center [372, 398] width 187 height 19
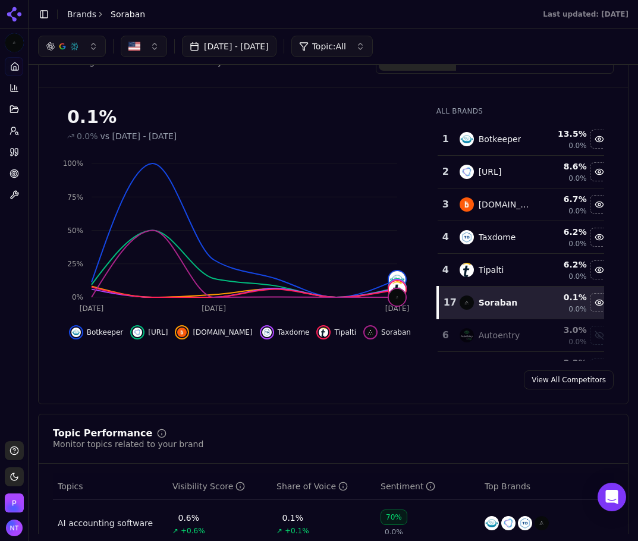
scroll to position [51, 0]
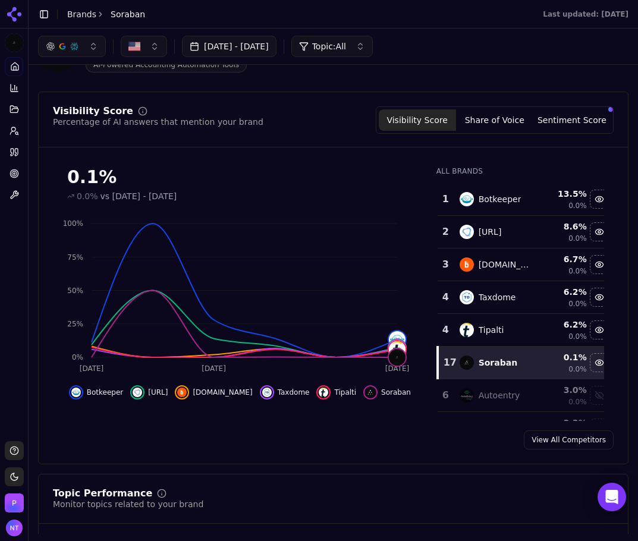
click at [489, 115] on button "Share of Voice" at bounding box center [494, 119] width 77 height 21
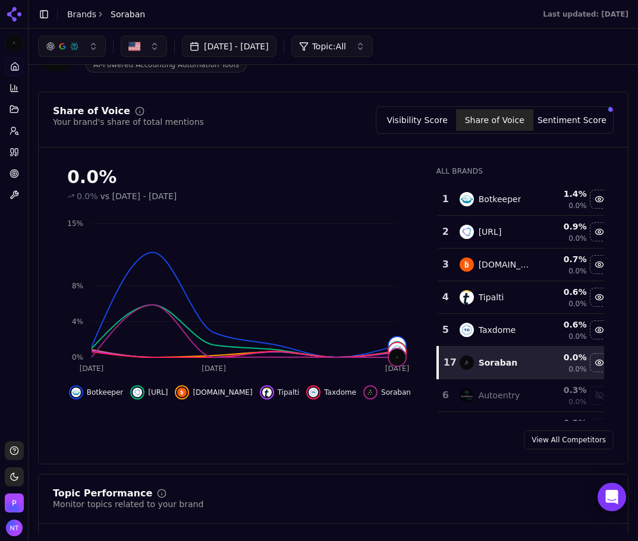
drag, startPoint x: 540, startPoint y: 118, endPoint x: 508, endPoint y: 136, distance: 36.2
click at [540, 118] on button "Sentiment Score" at bounding box center [571, 119] width 77 height 21
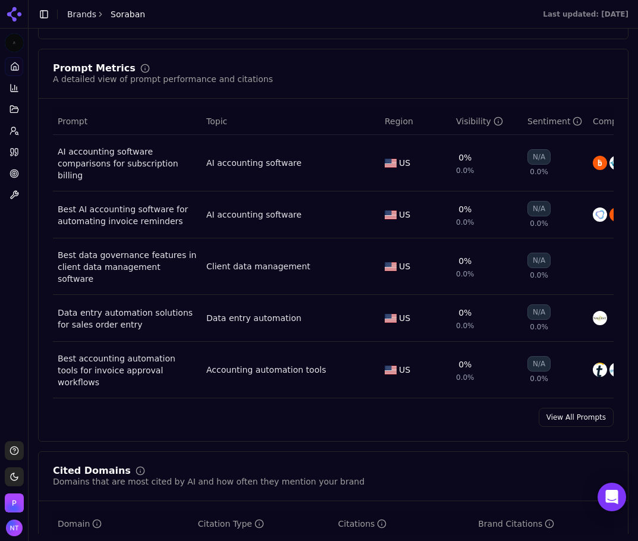
scroll to position [823, 0]
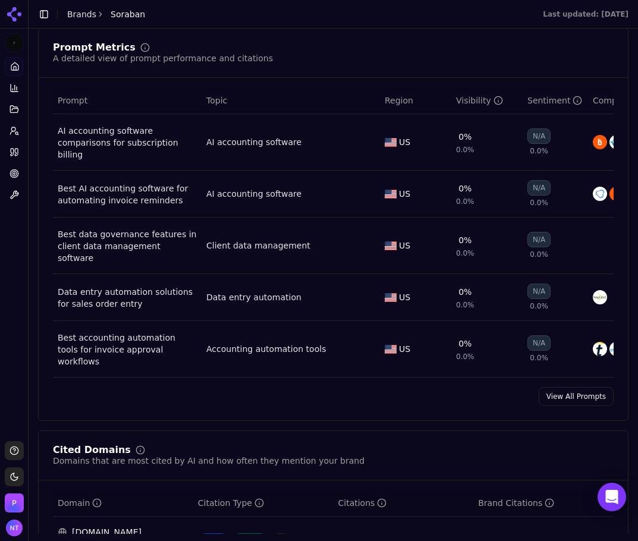
drag, startPoint x: 567, startPoint y: 379, endPoint x: 391, endPoint y: 359, distance: 177.1
click at [567, 387] on link "View All Prompts" at bounding box center [576, 396] width 75 height 19
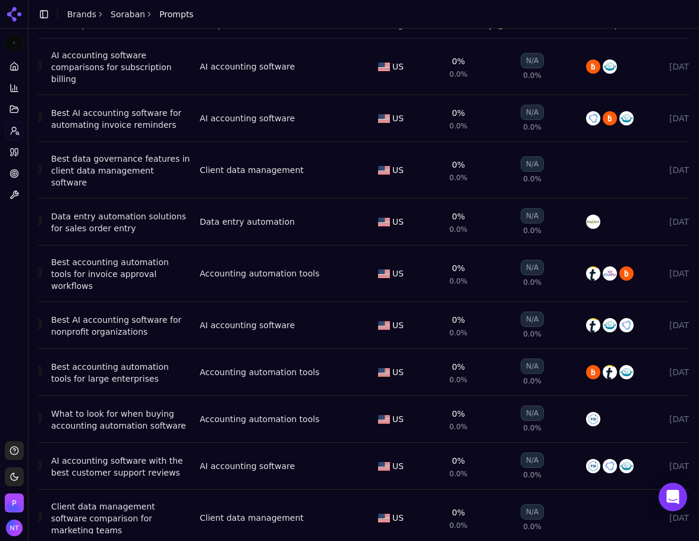
scroll to position [110, 0]
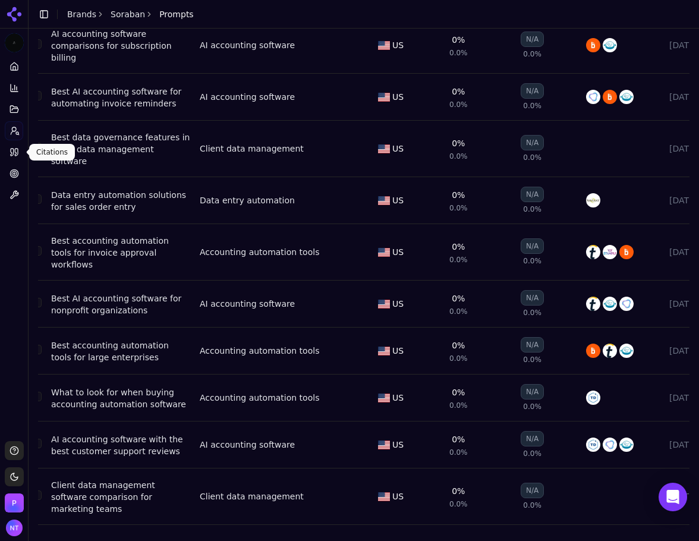
click at [12, 149] on icon at bounding box center [15, 152] width 10 height 10
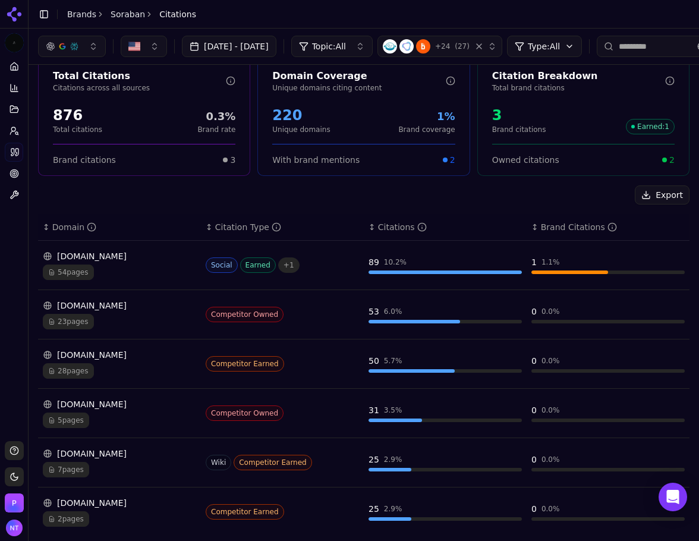
scroll to position [2, 0]
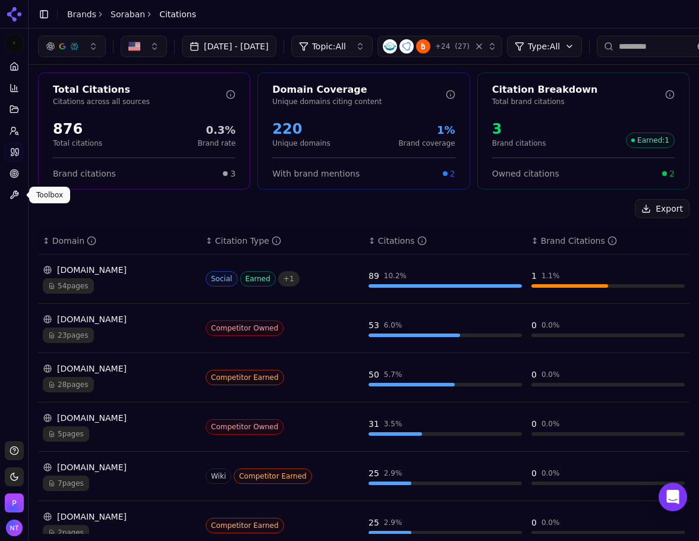
click at [10, 221] on div "Platform Home Competition Topics Prompts Citations Optimize Toolbox" at bounding box center [14, 244] width 28 height 384
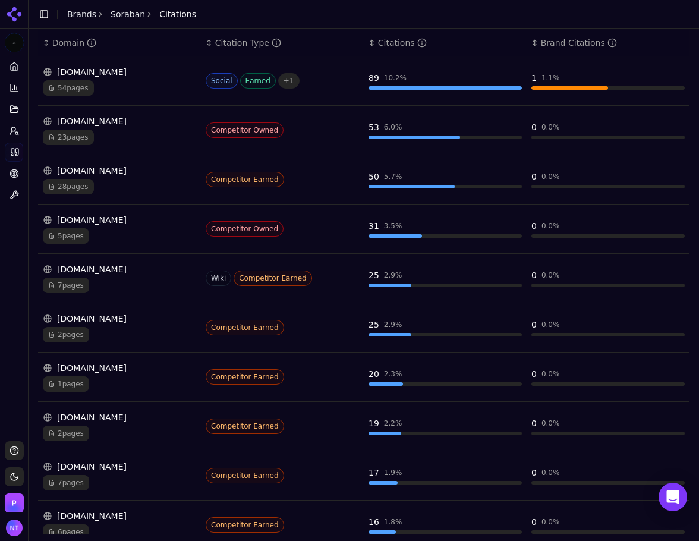
scroll to position [205, 0]
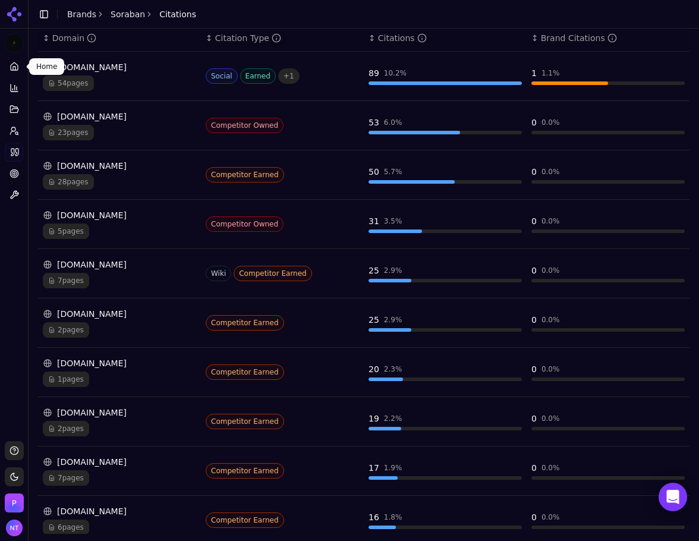
click at [21, 72] on link "Home" at bounding box center [14, 66] width 18 height 19
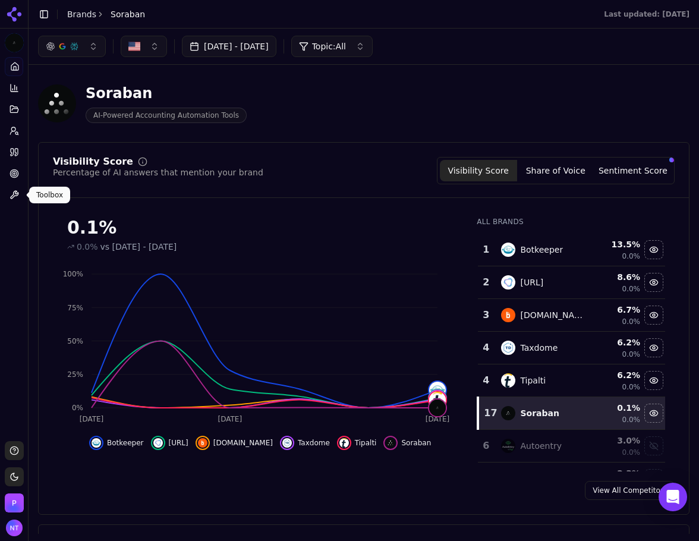
click at [6, 147] on link "Citations" at bounding box center [14, 152] width 18 height 19
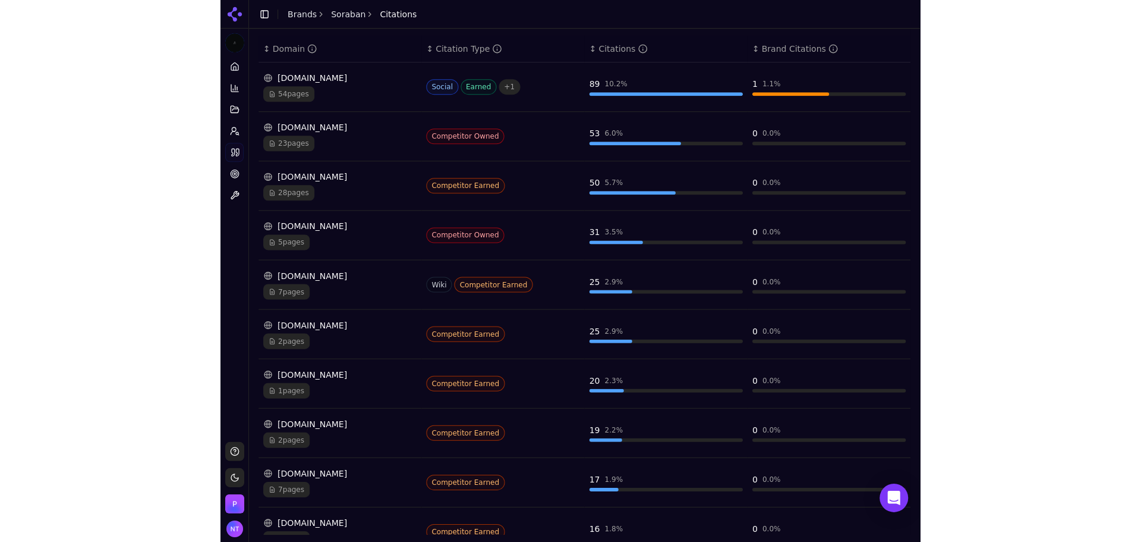
scroll to position [194, 0]
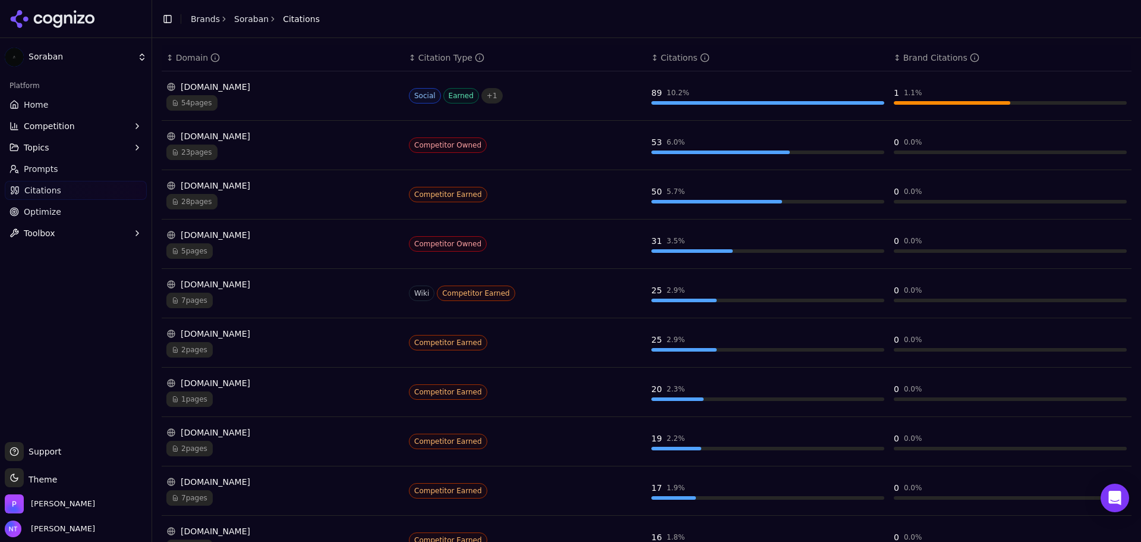
click at [67, 15] on icon at bounding box center [68, 18] width 8 height 9
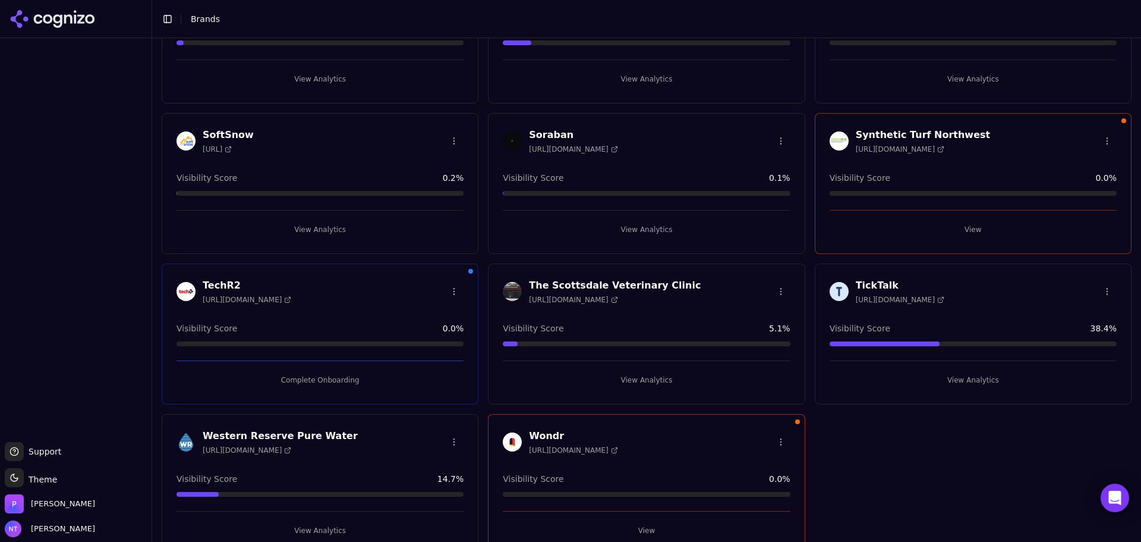
scroll to position [914, 0]
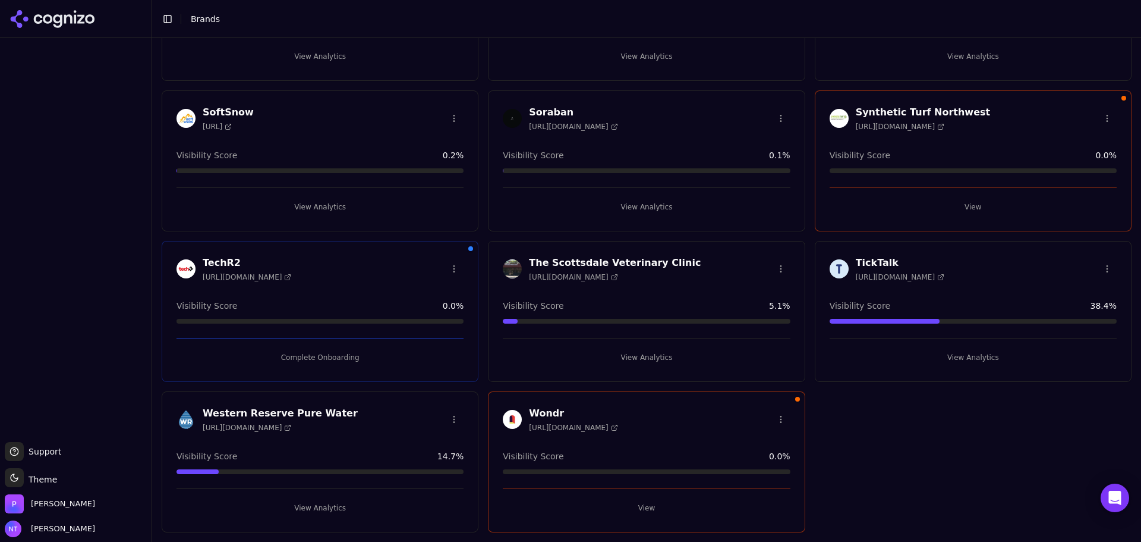
click at [322, 363] on button "Complete Onboarding" at bounding box center [320, 357] width 287 height 19
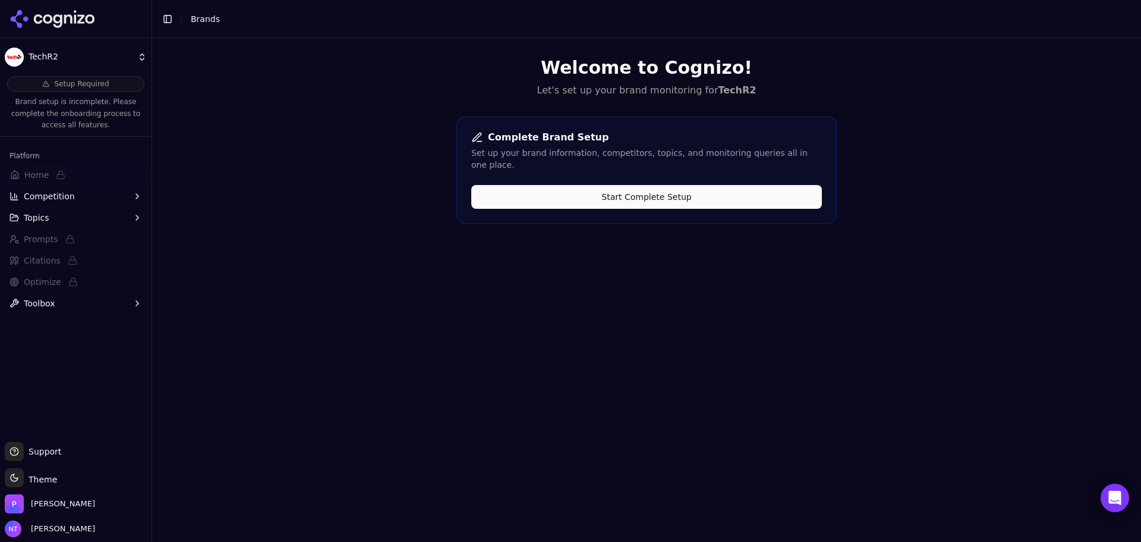
click at [614, 170] on div "Complete Brand Setup Set up your brand information, competitors, topics, and mo…" at bounding box center [647, 170] width 380 height 107
click at [589, 185] on button "Start Complete Setup" at bounding box center [646, 197] width 351 height 24
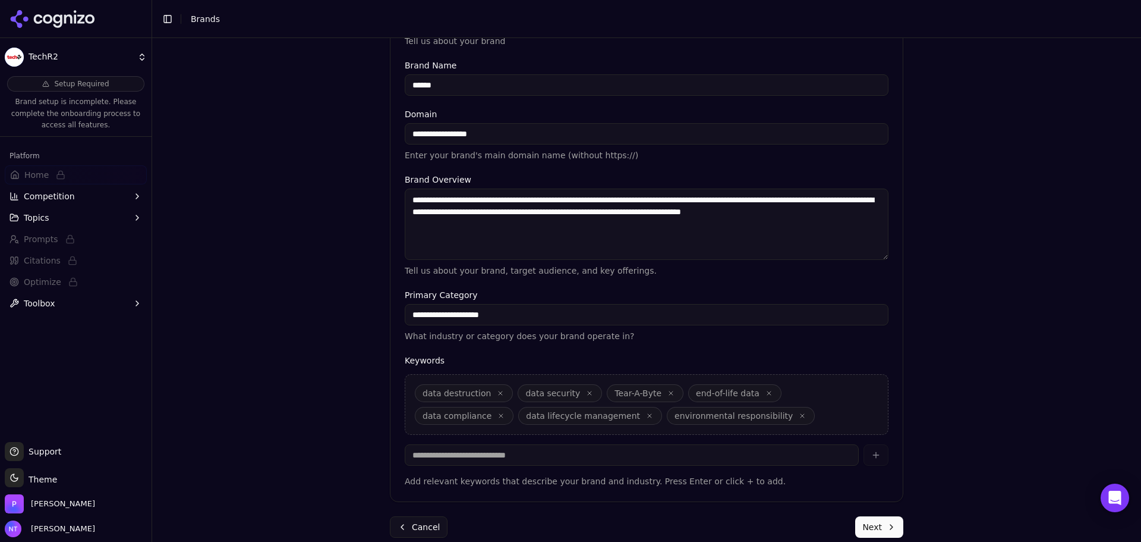
scroll to position [227, 0]
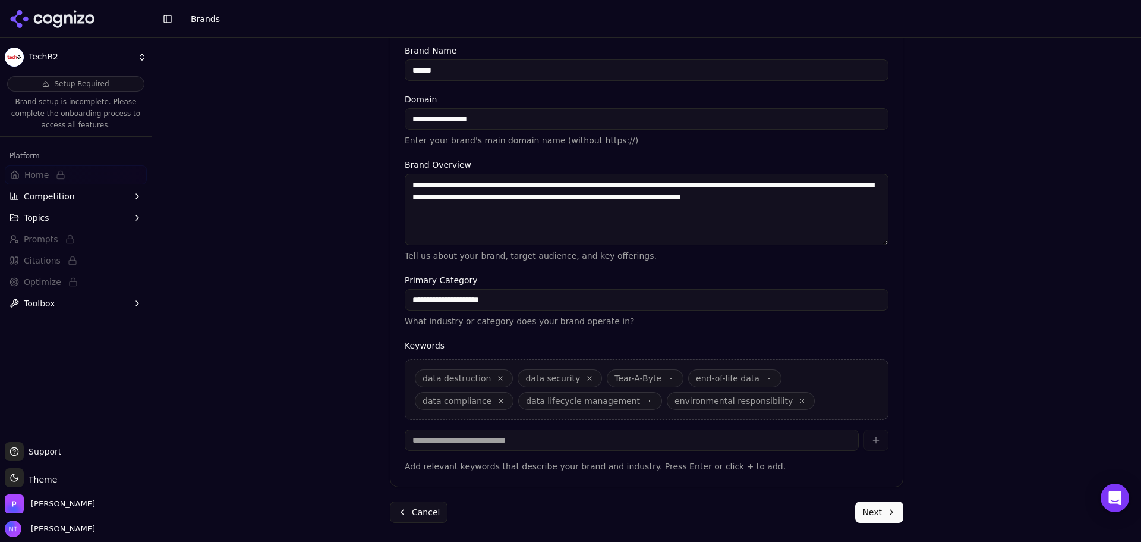
click at [883, 517] on button "Next" at bounding box center [879, 511] width 48 height 21
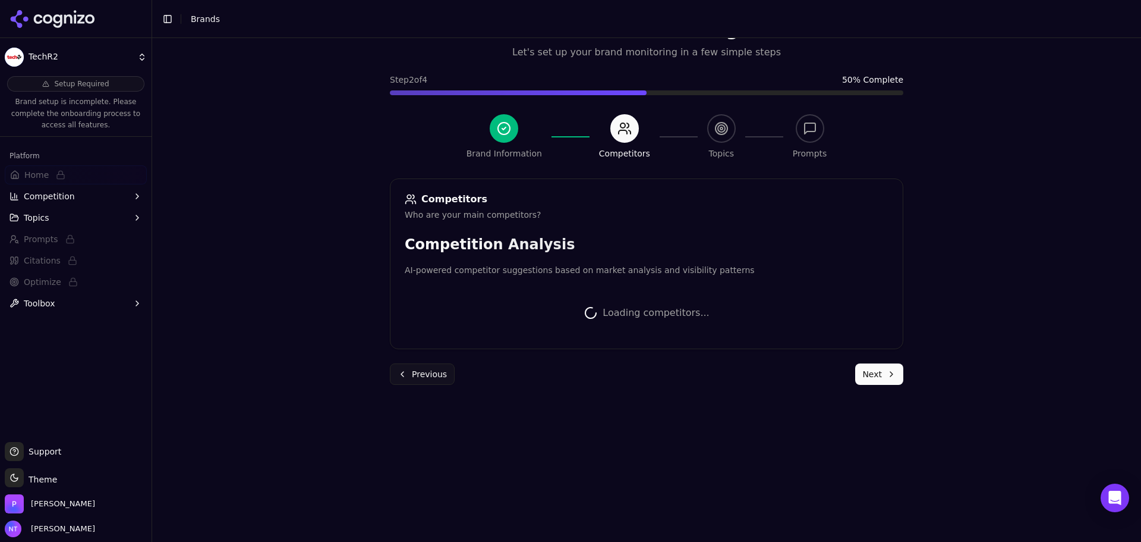
scroll to position [224, 0]
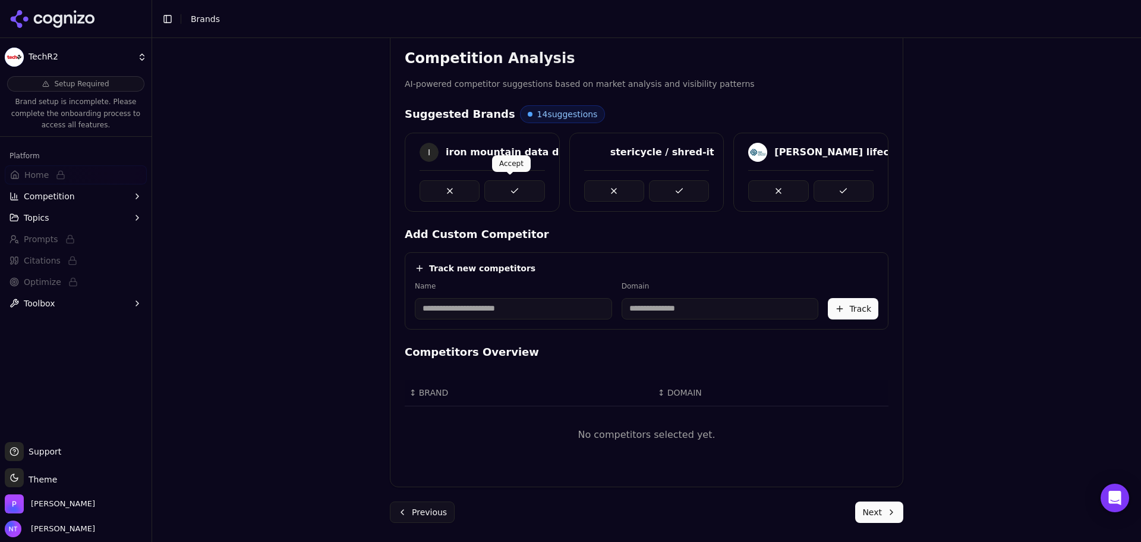
click at [517, 180] on button at bounding box center [515, 190] width 60 height 21
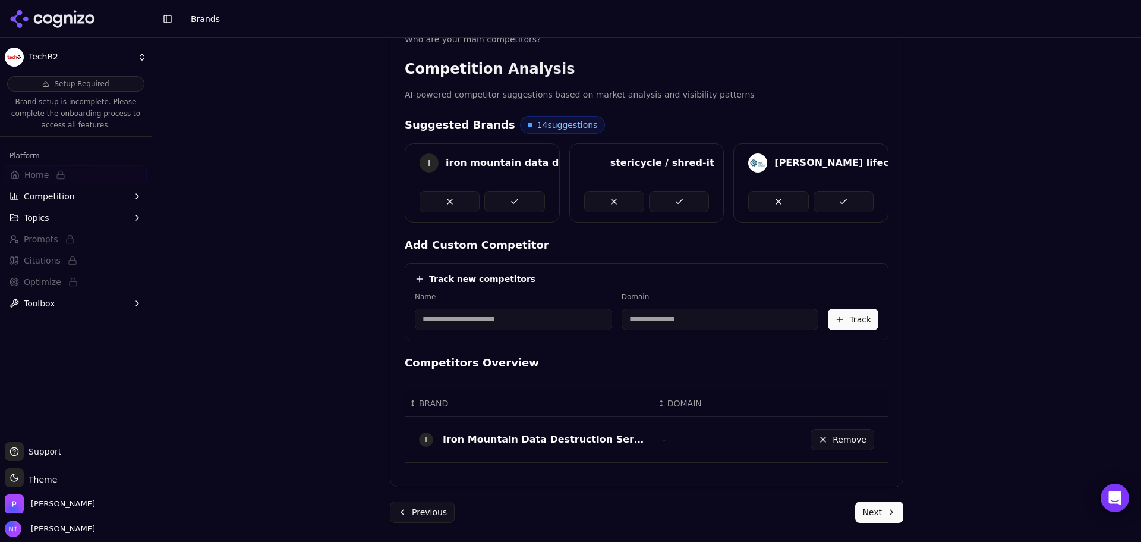
scroll to position [213, 0]
click at [533, 207] on button at bounding box center [515, 201] width 60 height 21
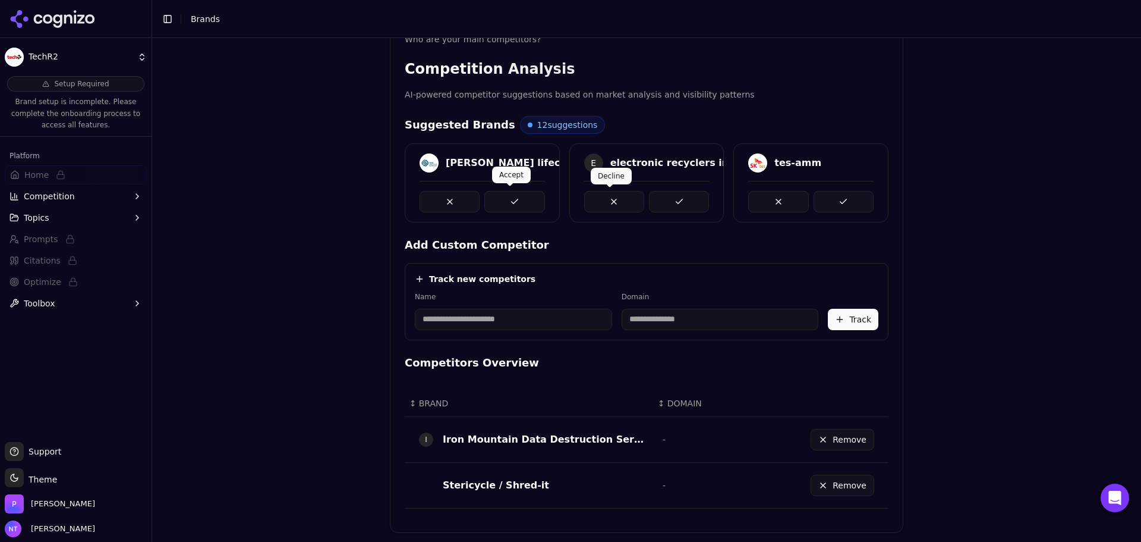
click at [525, 198] on button at bounding box center [515, 201] width 60 height 21
click at [687, 200] on button at bounding box center [679, 201] width 60 height 21
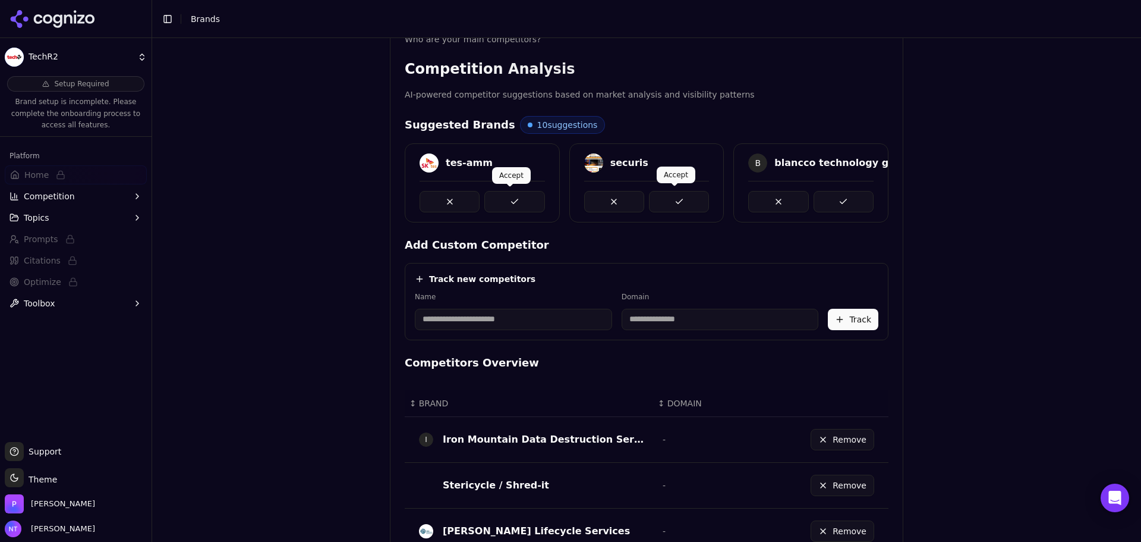
click at [666, 204] on button at bounding box center [679, 201] width 60 height 21
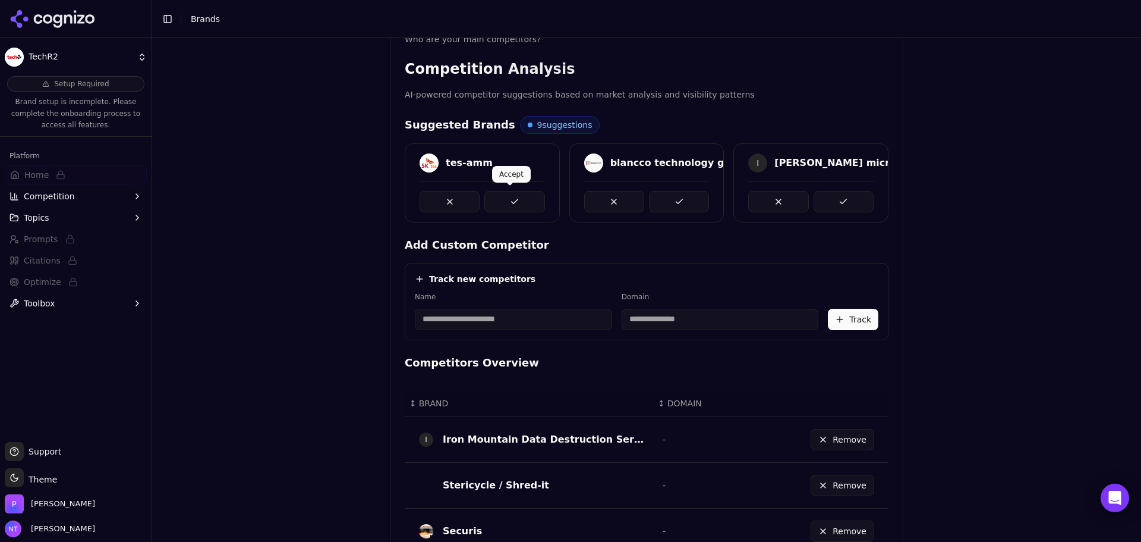
click at [509, 196] on button at bounding box center [515, 201] width 60 height 21
click at [669, 199] on button at bounding box center [679, 201] width 60 height 21
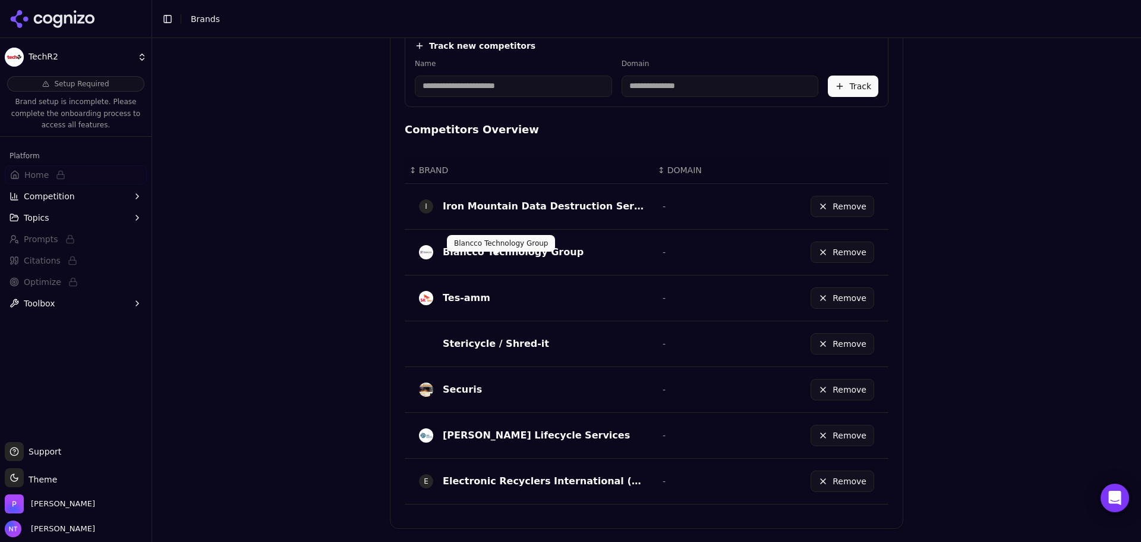
scroll to position [488, 0]
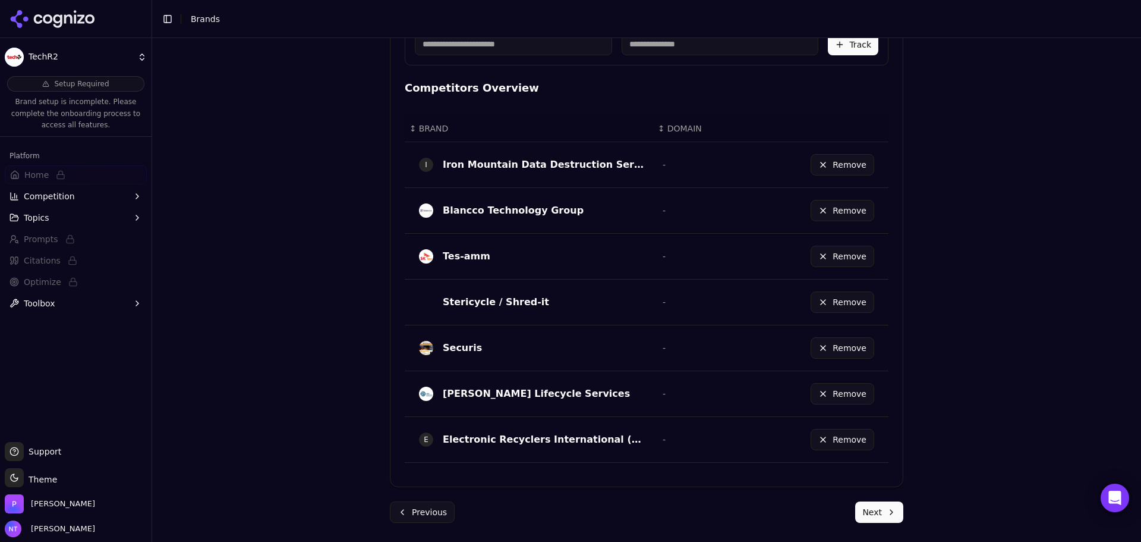
click at [890, 509] on button "Next" at bounding box center [879, 511] width 48 height 21
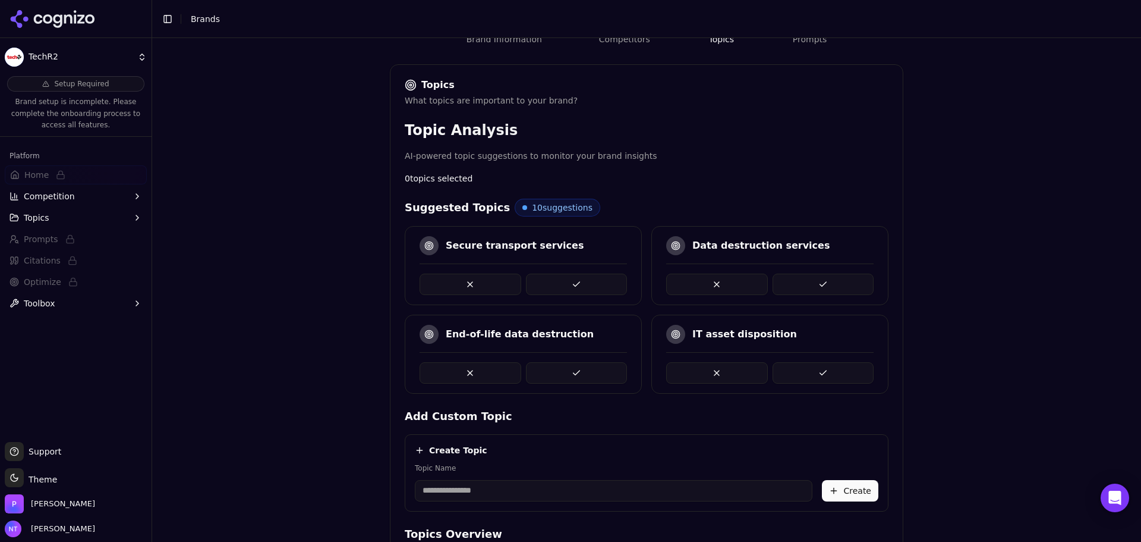
scroll to position [275, 0]
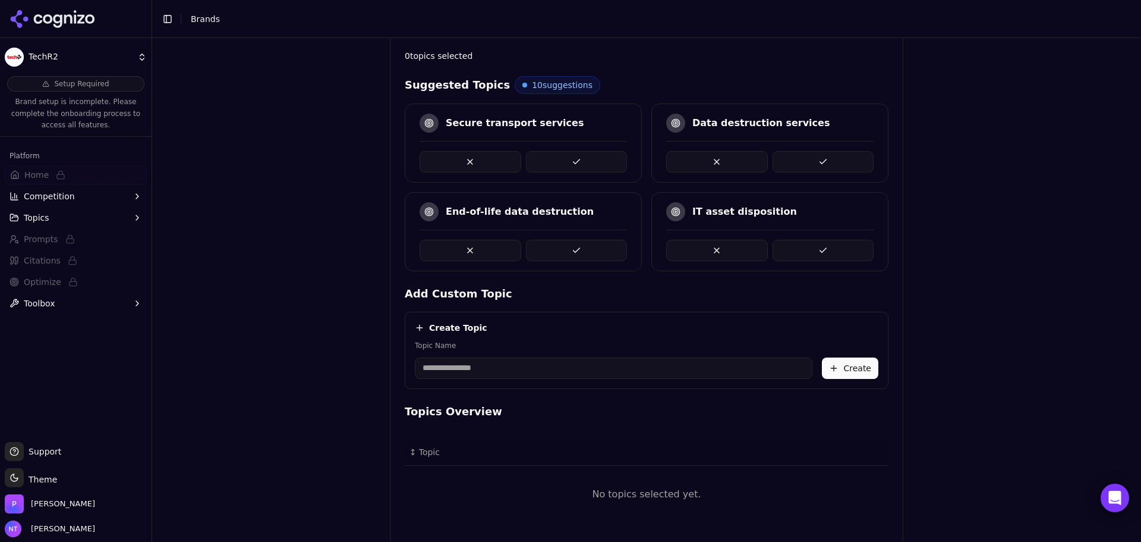
click at [564, 253] on button at bounding box center [577, 250] width 102 height 21
click at [577, 156] on button at bounding box center [577, 161] width 102 height 21
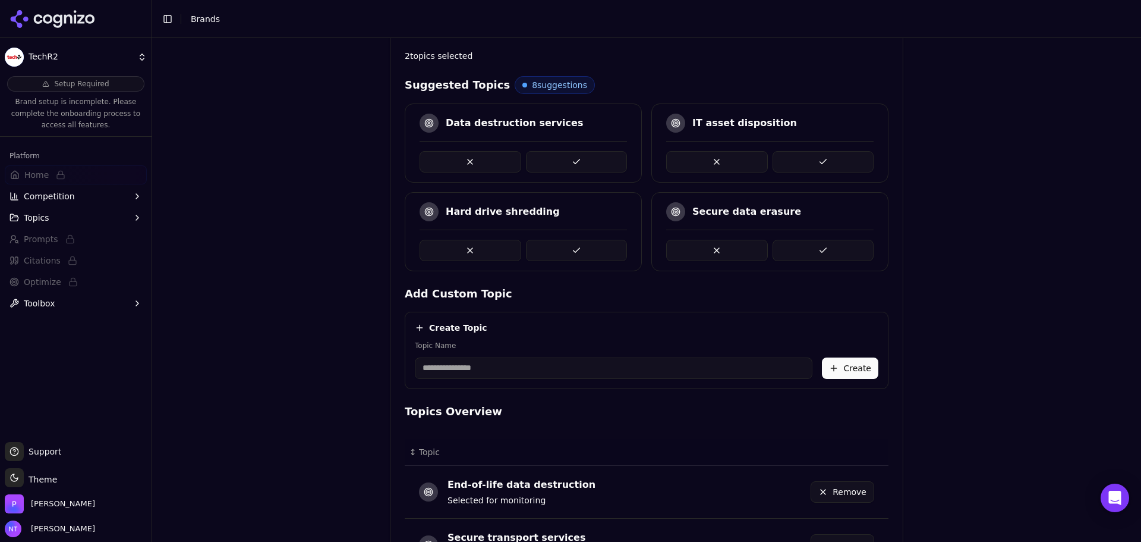
click at [577, 156] on button at bounding box center [577, 161] width 102 height 21
click at [806, 153] on button at bounding box center [824, 161] width 102 height 21
drag, startPoint x: 838, startPoint y: 360, endPoint x: 986, endPoint y: 152, distance: 255.8
click at [986, 153] on div "Brand Onboarding Let's set up your brand monitoring in a few simple steps Step …" at bounding box center [646, 34] width 989 height 542
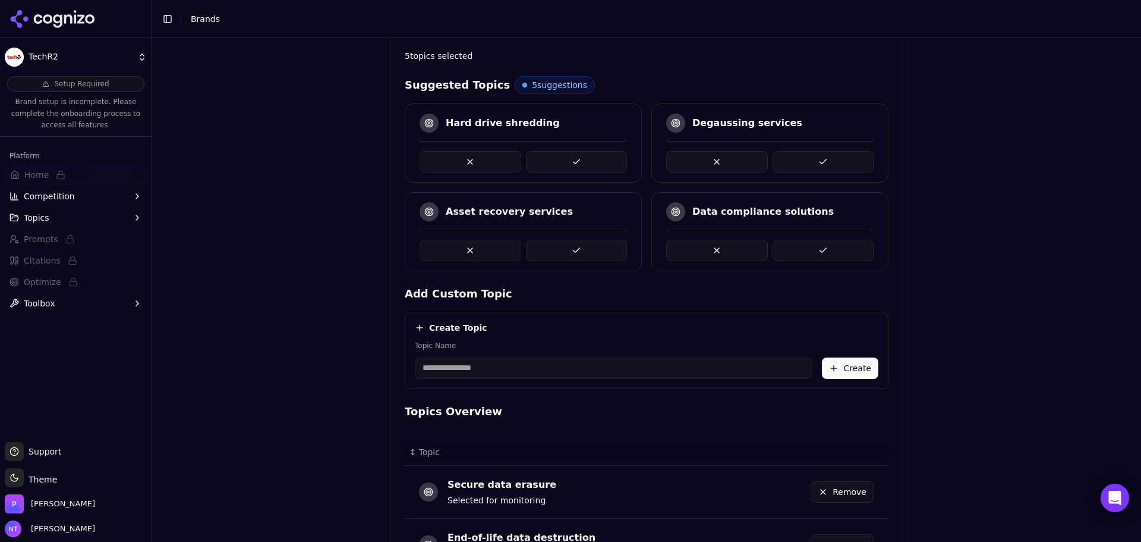
click at [986, 155] on div "Brand Onboarding Let's set up your brand monitoring in a few simple steps Step …" at bounding box center [646, 34] width 989 height 542
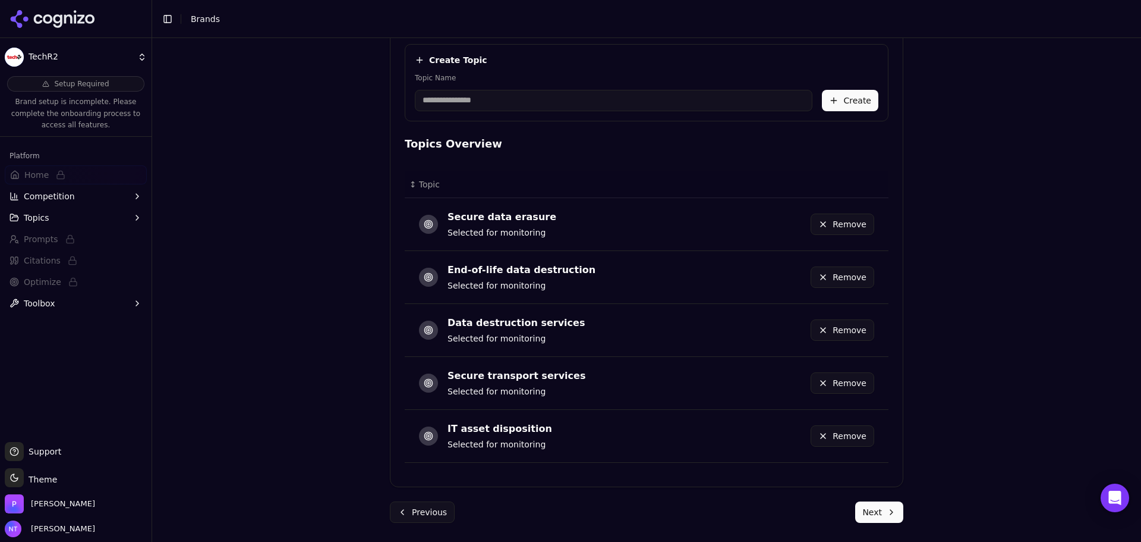
click at [887, 511] on button "Next" at bounding box center [879, 511] width 48 height 21
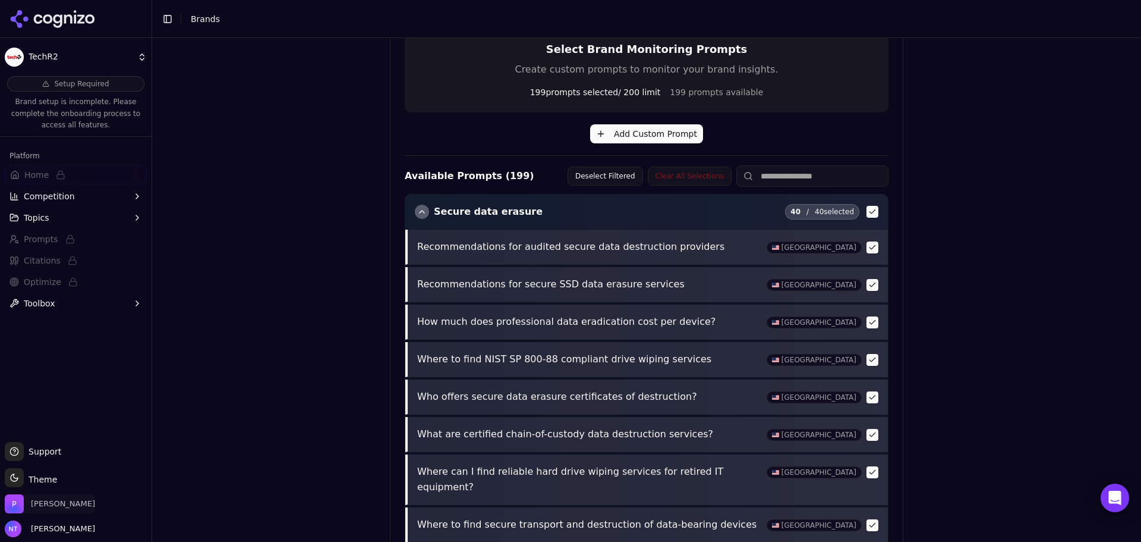
scroll to position [420, 0]
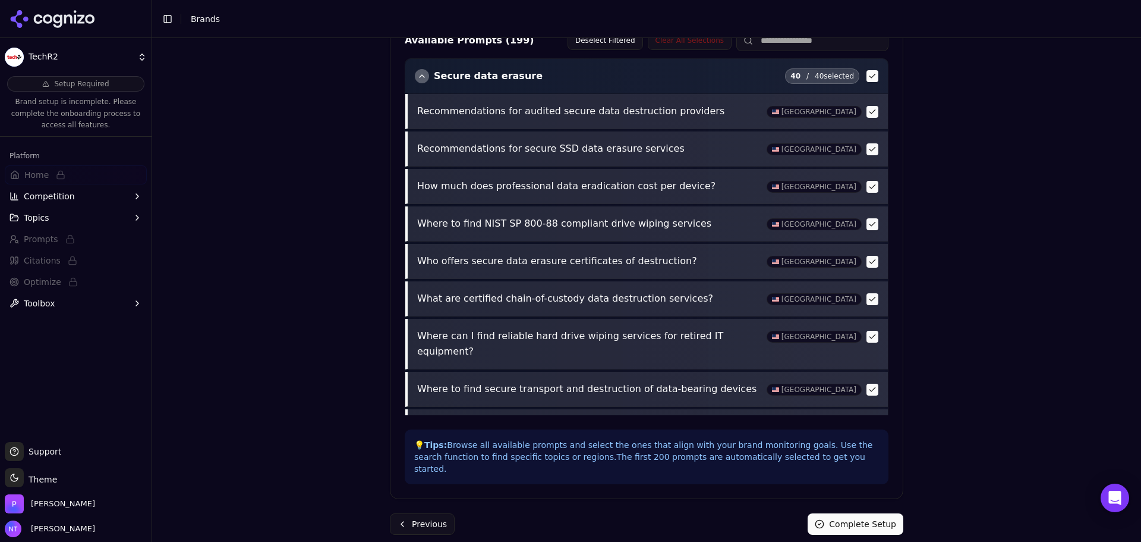
drag, startPoint x: 864, startPoint y: 520, endPoint x: 870, endPoint y: 510, distance: 10.9
click at [864, 520] on button "Complete Setup" at bounding box center [856, 523] width 96 height 21
click at [870, 513] on div "Completing Setup..." at bounding box center [847, 523] width 111 height 21
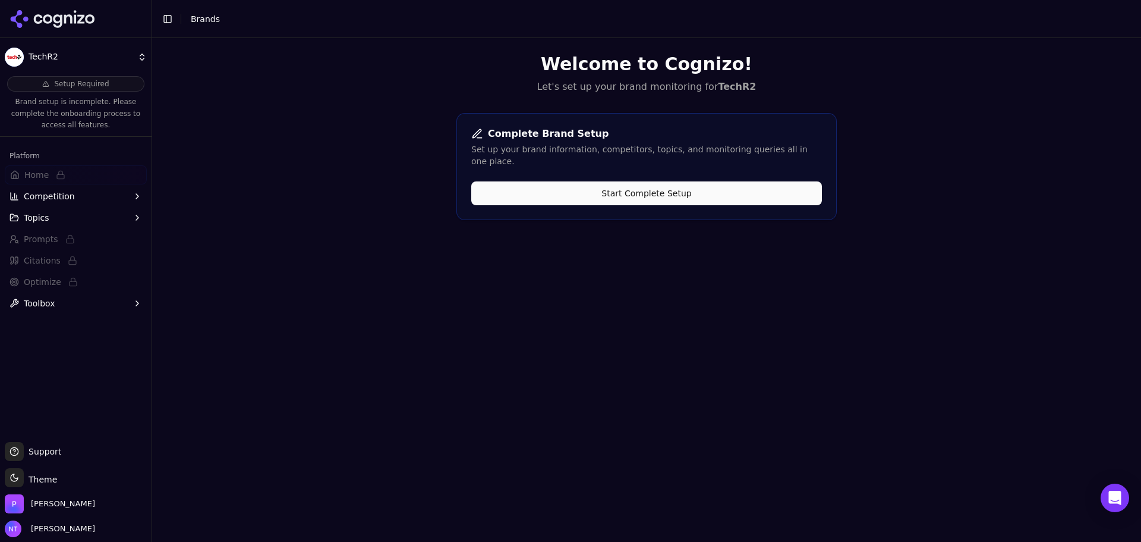
scroll to position [0, 0]
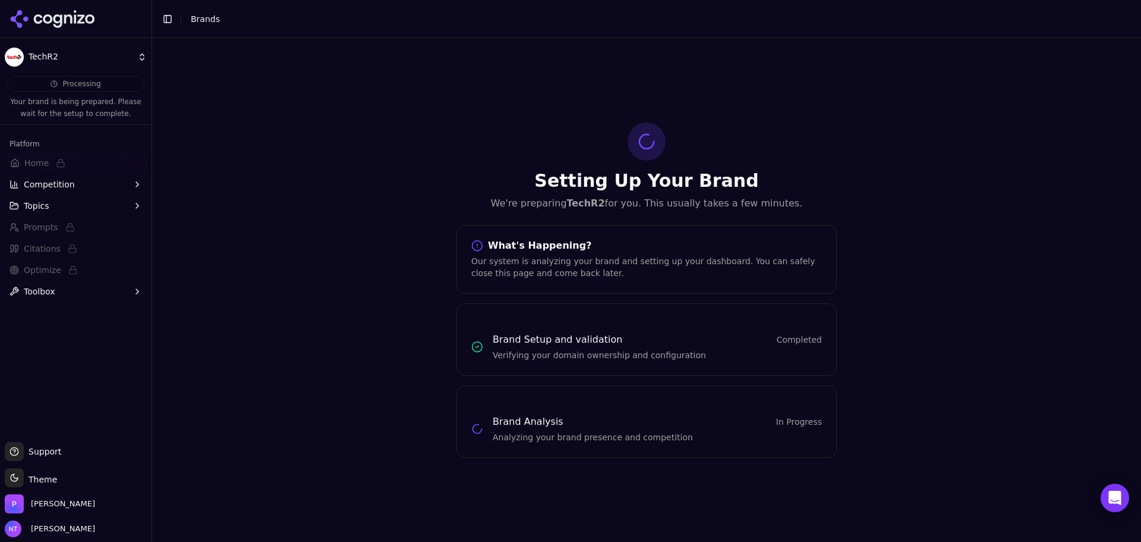
click at [63, 20] on icon at bounding box center [53, 19] width 86 height 18
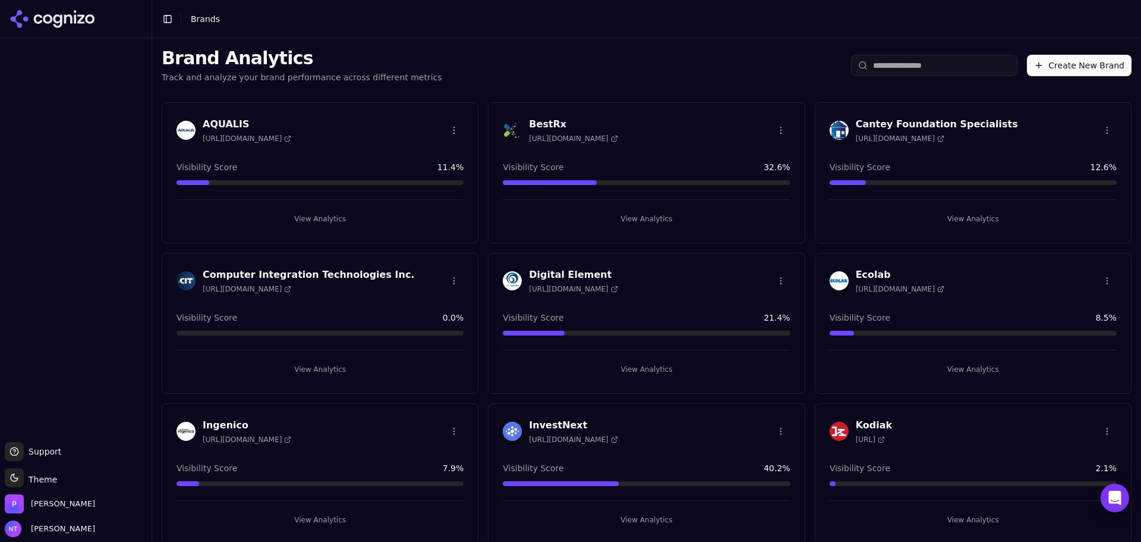
click at [1058, 71] on button "Create New Brand" at bounding box center [1079, 65] width 105 height 21
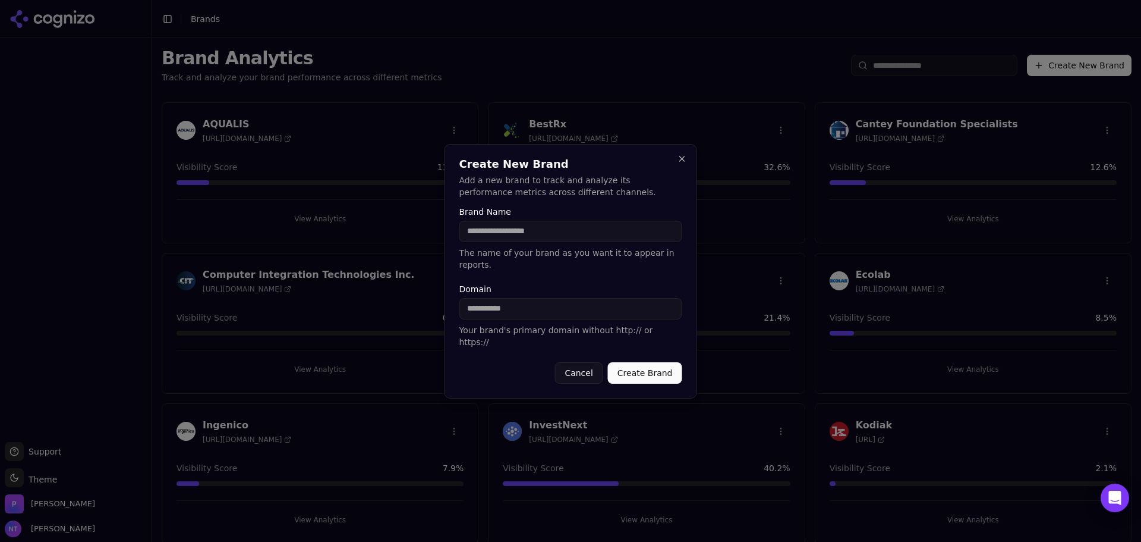
click at [511, 258] on p "The name of your brand as you want it to appear in reports." at bounding box center [571, 259] width 223 height 24
click at [510, 242] on input "Brand Name" at bounding box center [571, 231] width 223 height 21
type input "**********"
click at [478, 309] on input "Domain" at bounding box center [571, 308] width 223 height 21
paste input "**********"
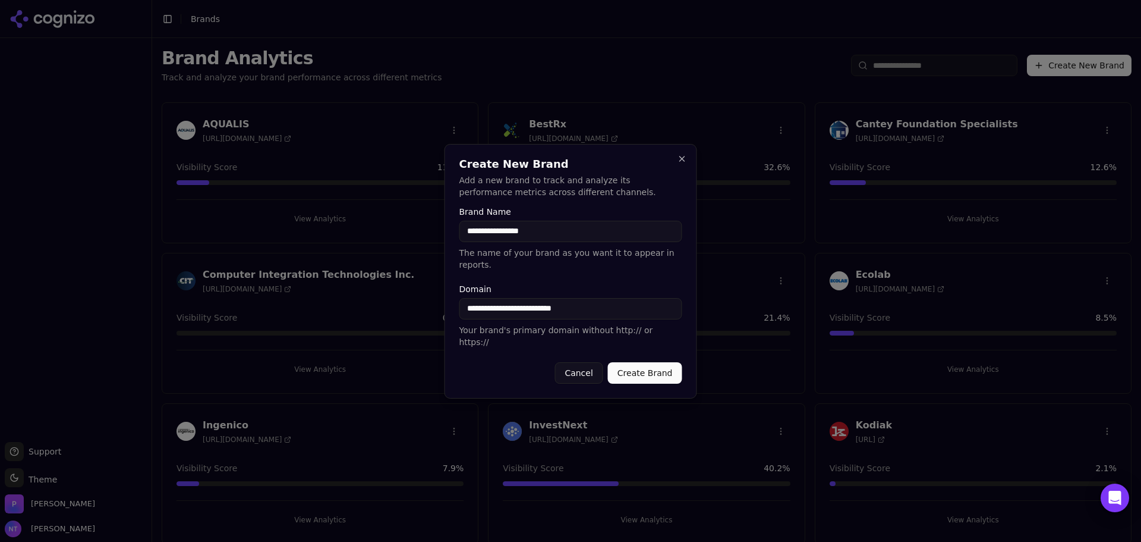
drag, startPoint x: 493, startPoint y: 307, endPoint x: 464, endPoint y: 308, distance: 29.7
click at [464, 308] on input "**********" at bounding box center [571, 308] width 223 height 21
click at [592, 306] on input "**********" at bounding box center [571, 308] width 223 height 21
type input "**********"
click at [631, 362] on button "Create Brand" at bounding box center [645, 372] width 74 height 21
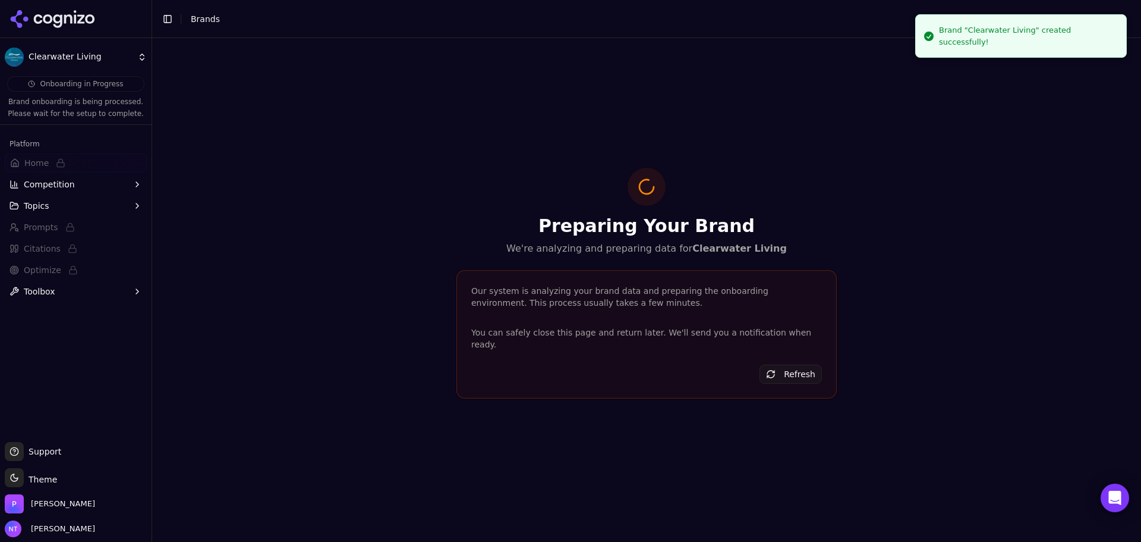
click at [59, 24] on icon at bounding box center [53, 19] width 86 height 18
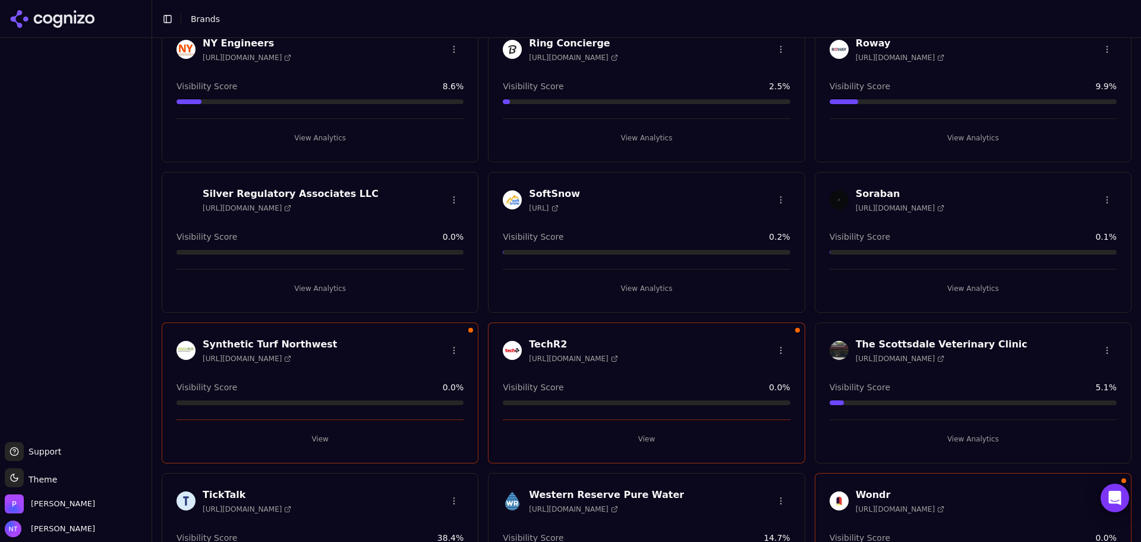
scroll to position [914, 0]
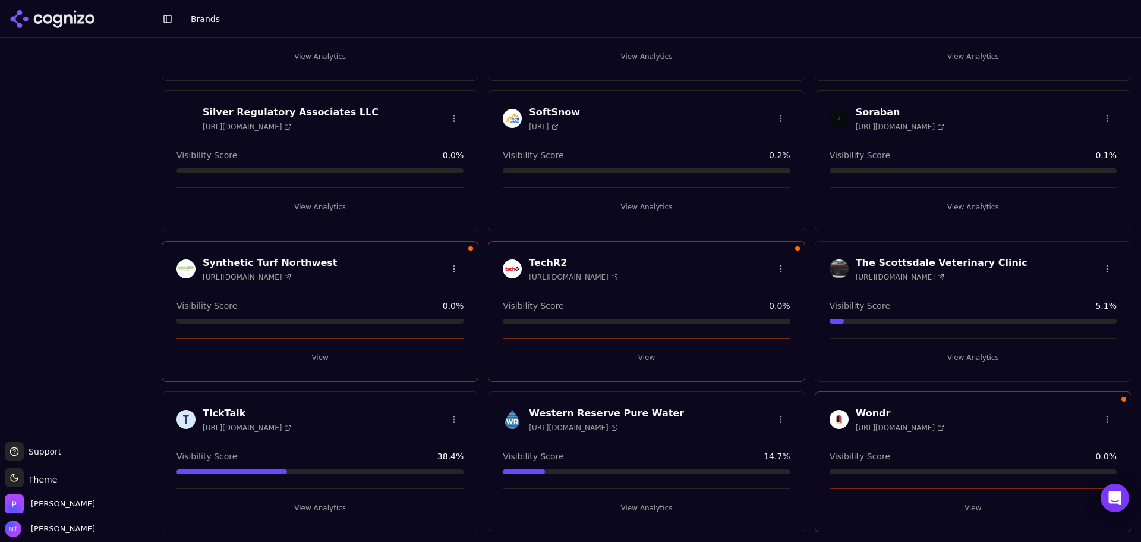
click at [981, 512] on button "View" at bounding box center [973, 507] width 287 height 19
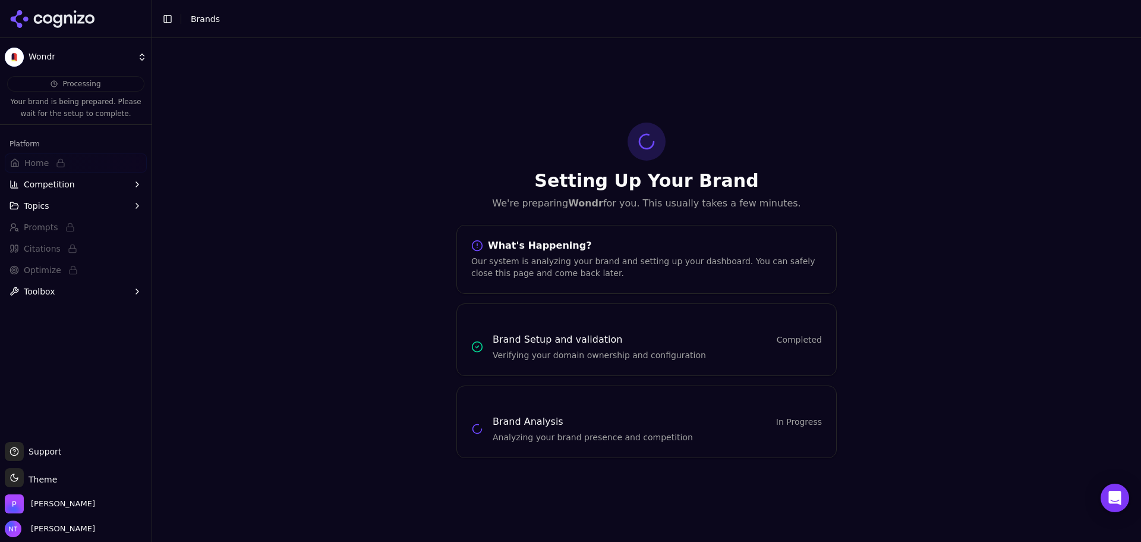
click at [89, 23] on icon at bounding box center [90, 19] width 10 height 10
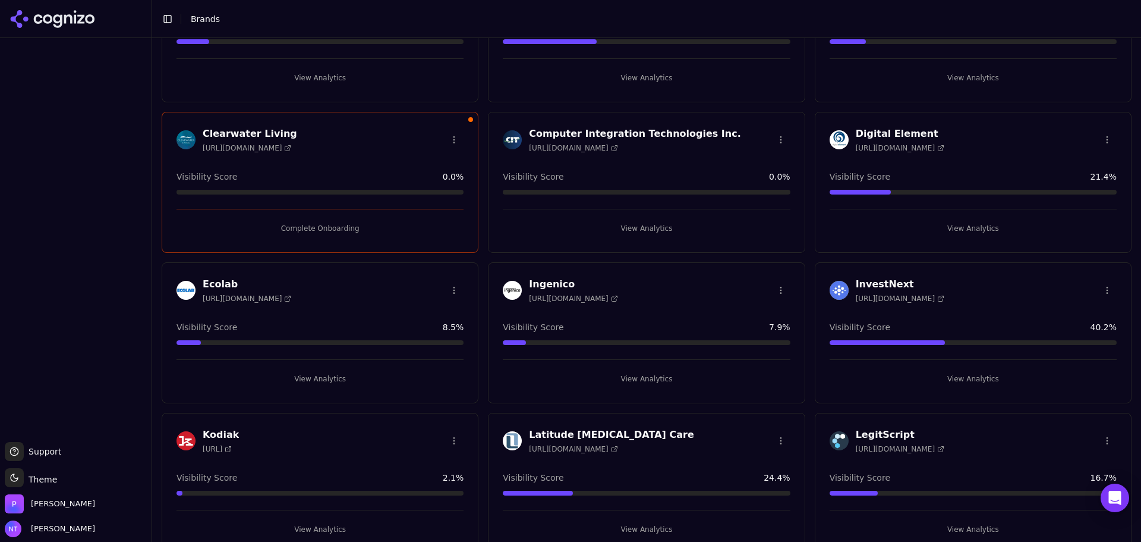
scroll to position [297, 0]
